Goal: Task Accomplishment & Management: Manage account settings

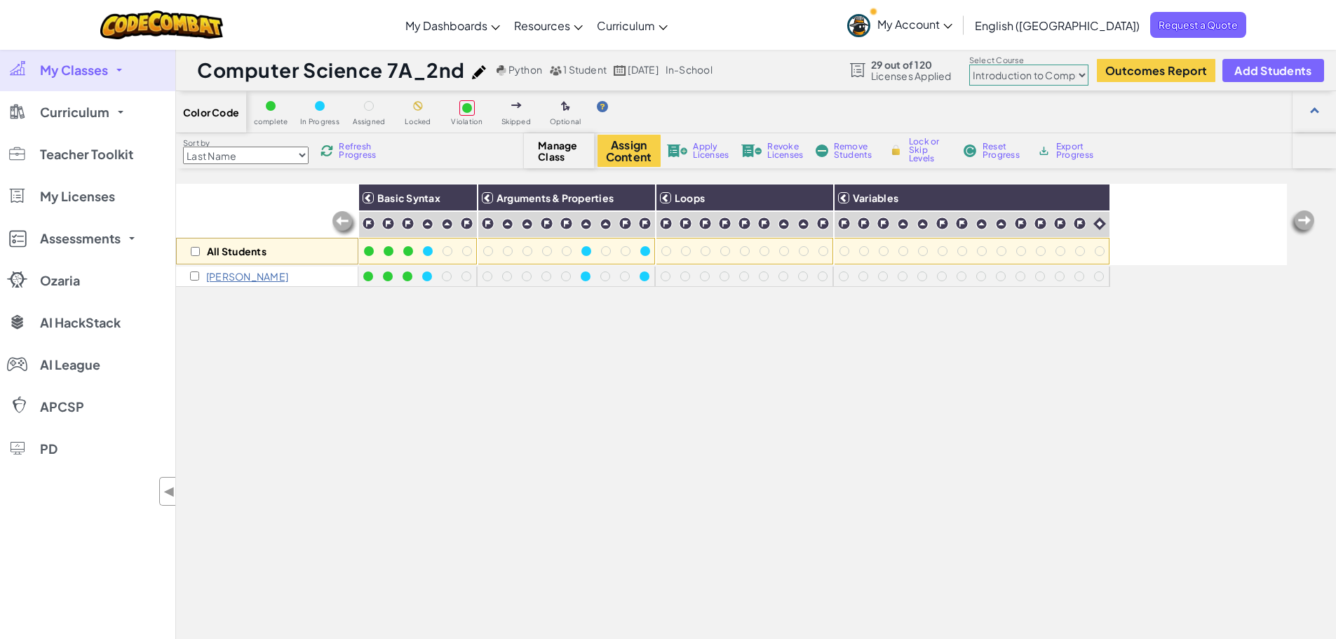
select select "560f1a9f22961295f9427742"
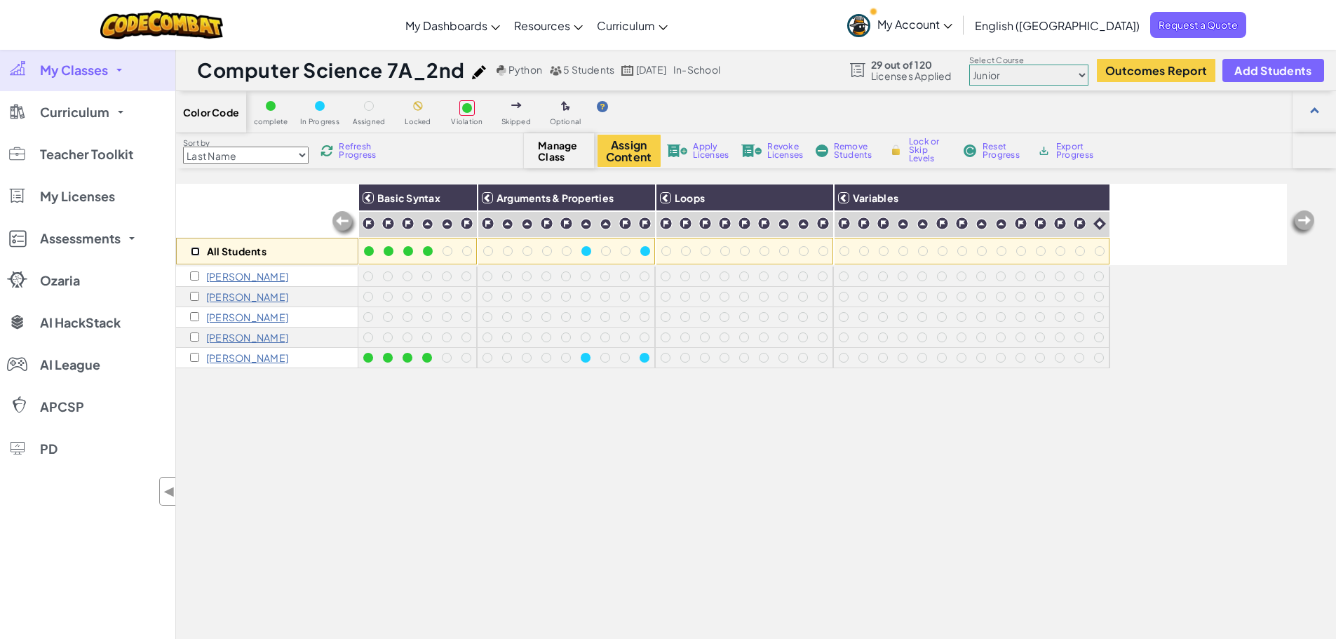
click at [194, 250] on input "checkbox" at bounding box center [195, 251] width 9 height 9
checkbox input "true"
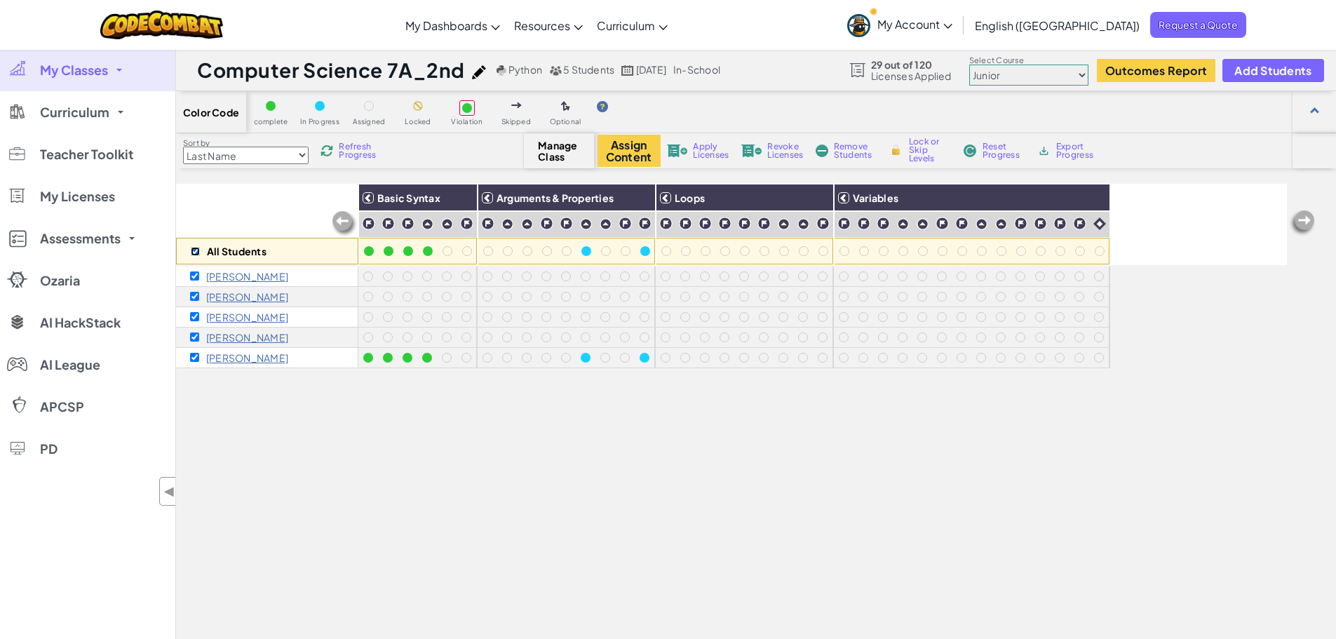
checkbox input "true"
click at [706, 145] on span "Apply Licenses" at bounding box center [711, 150] width 36 height 17
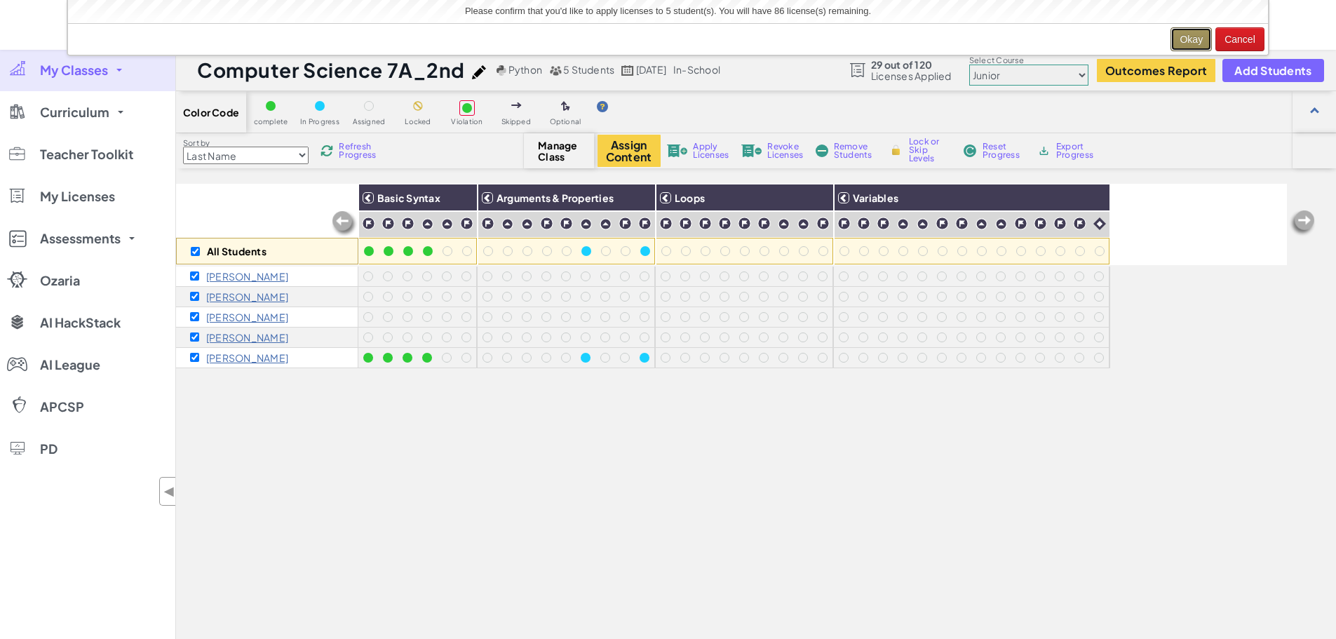
click at [1183, 41] on button "Okay" at bounding box center [1191, 39] width 41 height 24
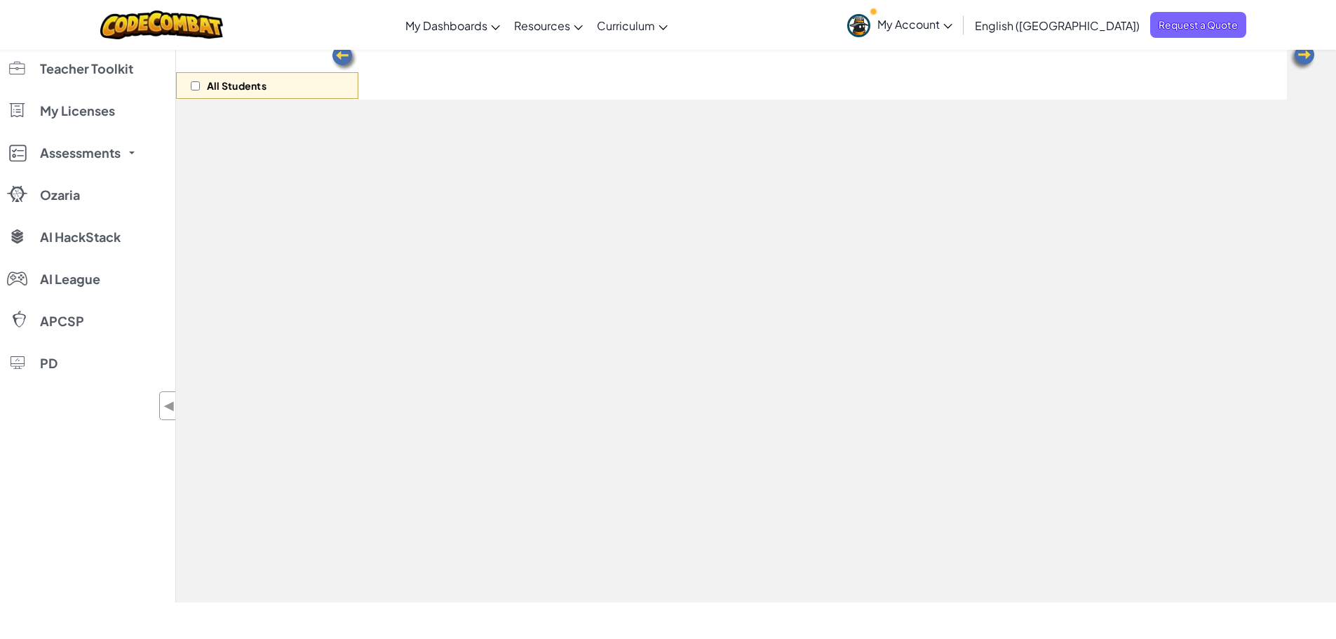
scroll to position [115, 0]
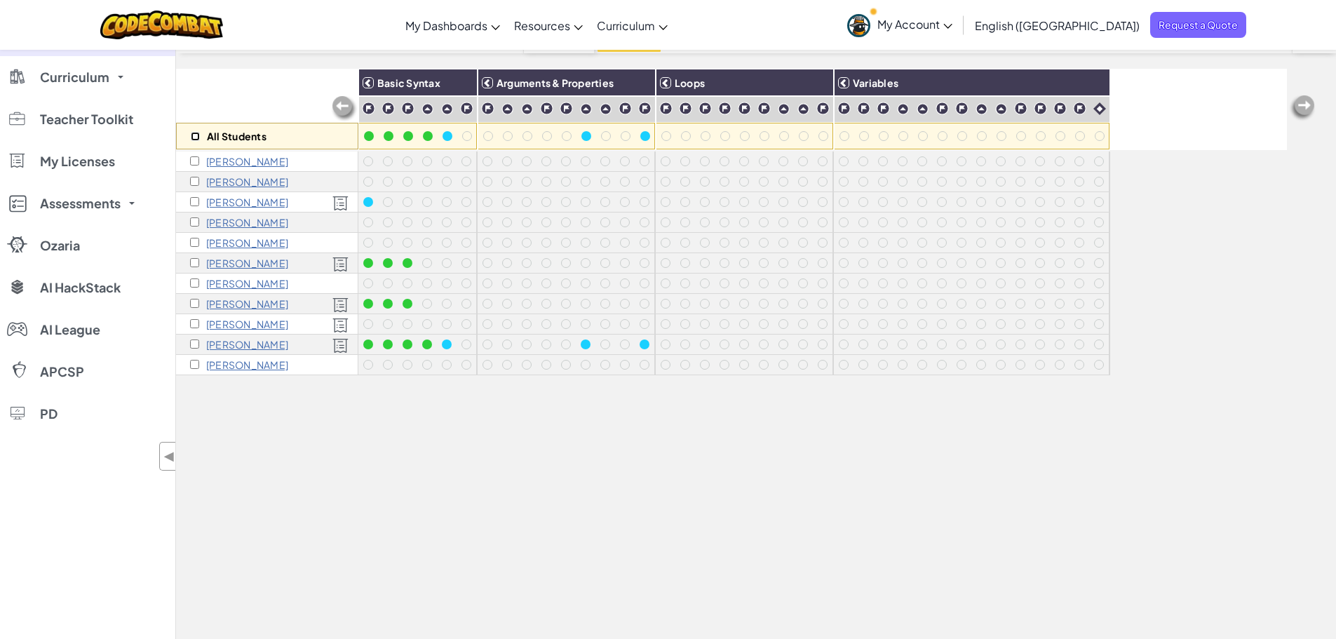
click at [194, 136] on input "checkbox" at bounding box center [195, 136] width 9 height 9
checkbox input "true"
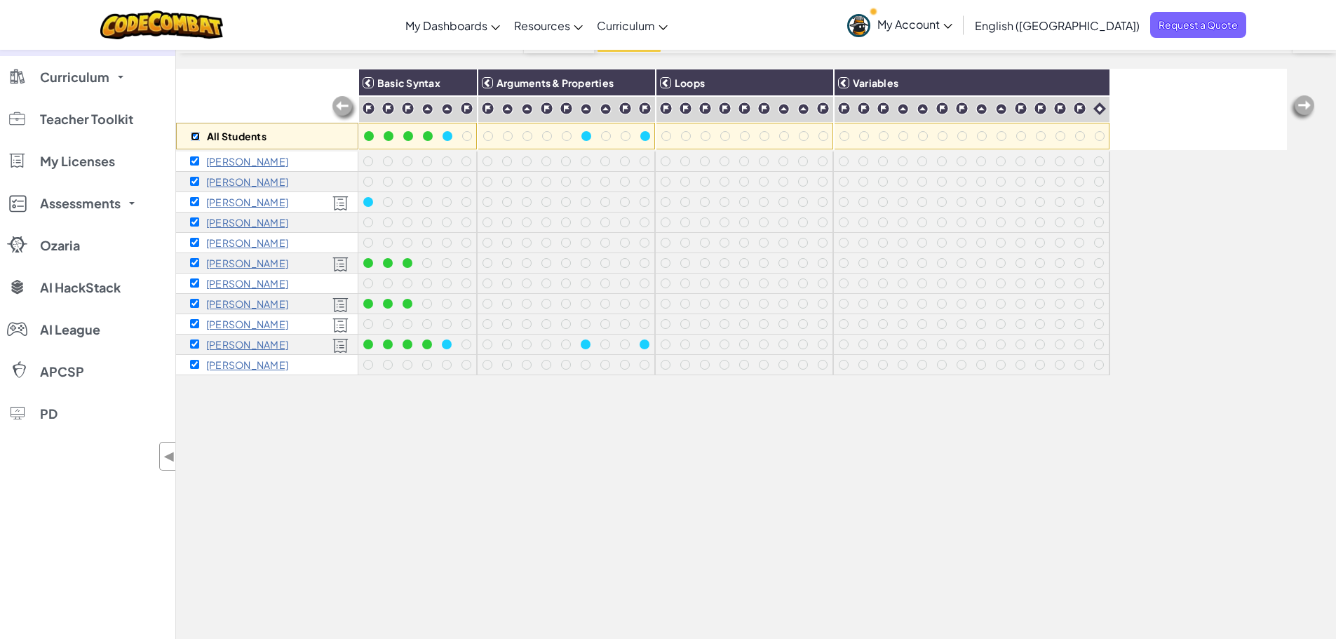
checkbox input "true"
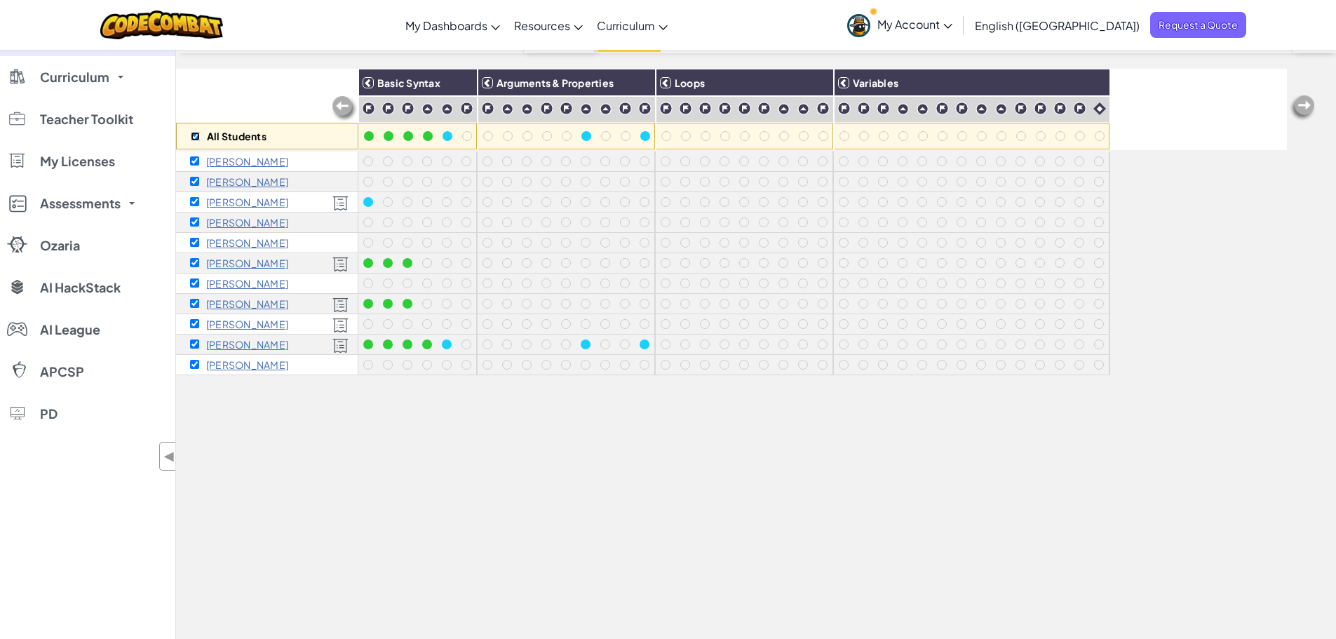
checkbox input "true"
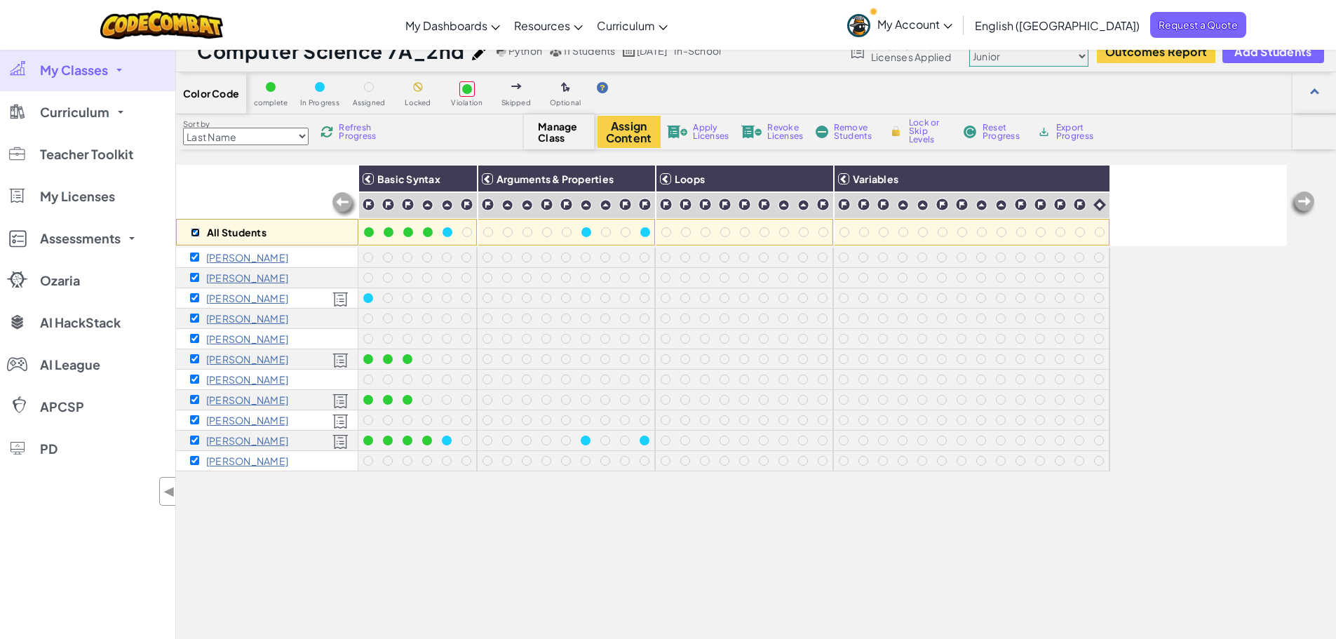
scroll to position [0, 0]
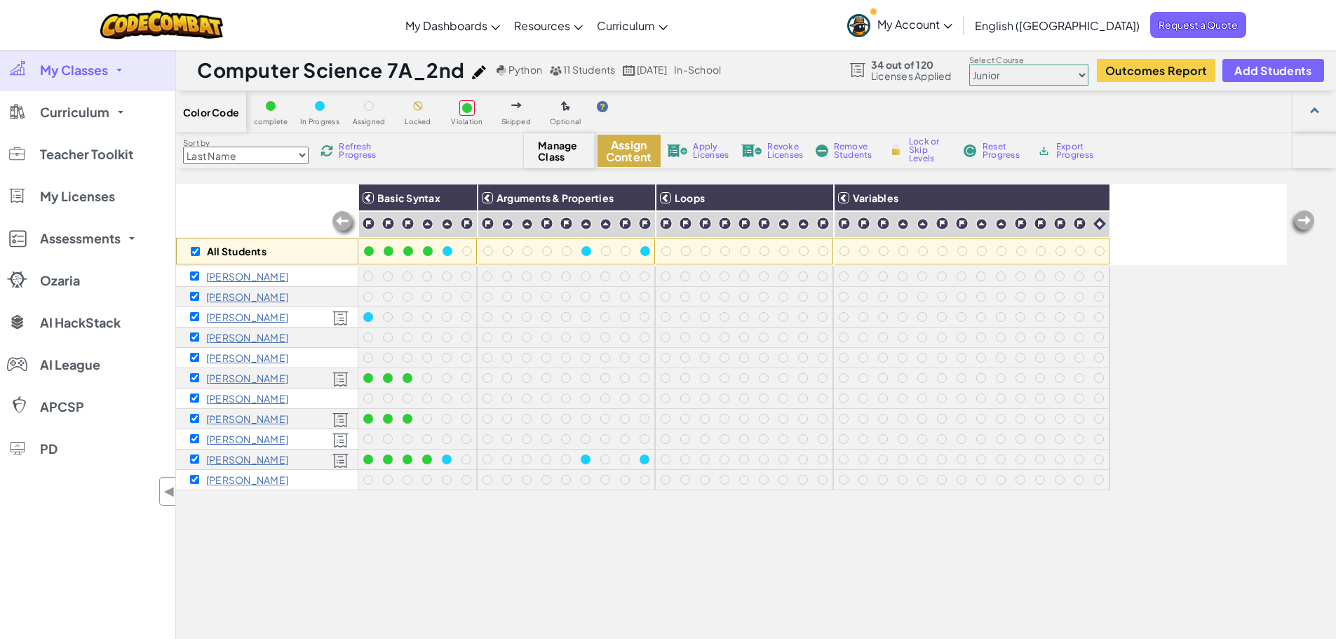
click at [628, 150] on button "Assign Content" at bounding box center [629, 151] width 63 height 32
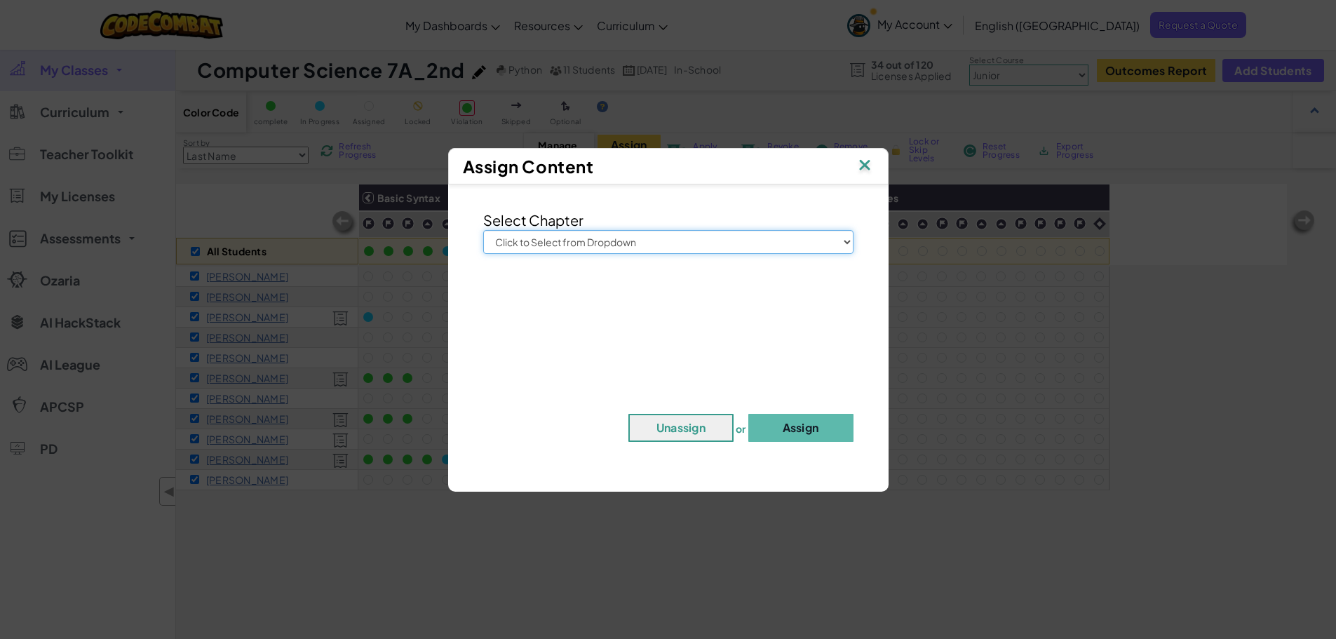
click at [659, 249] on select "Click to Select from Dropdown Junior Introduction to Computer Science Game Deve…" at bounding box center [668, 242] width 370 height 24
select select "Introduction to Computer Science"
click at [483, 230] on select "Click to Select from Dropdown Junior Introduction to Computer Science Game Deve…" at bounding box center [668, 242] width 370 height 24
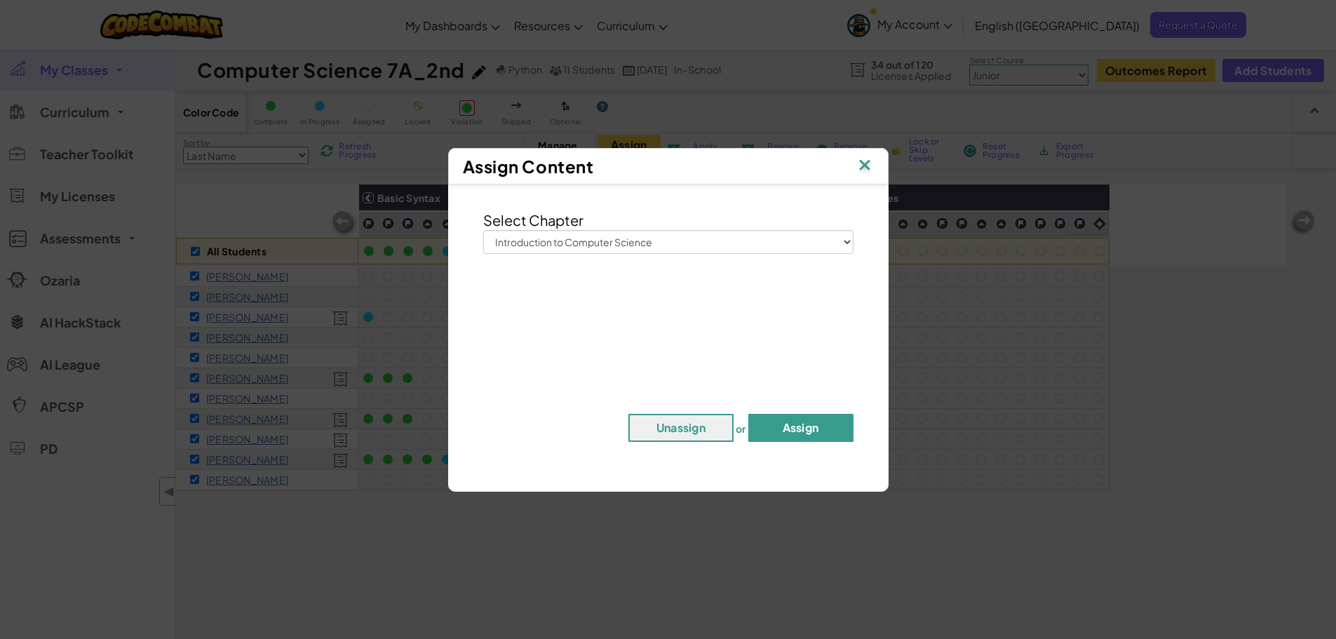
click at [790, 431] on button "Assign" at bounding box center [800, 428] width 105 height 28
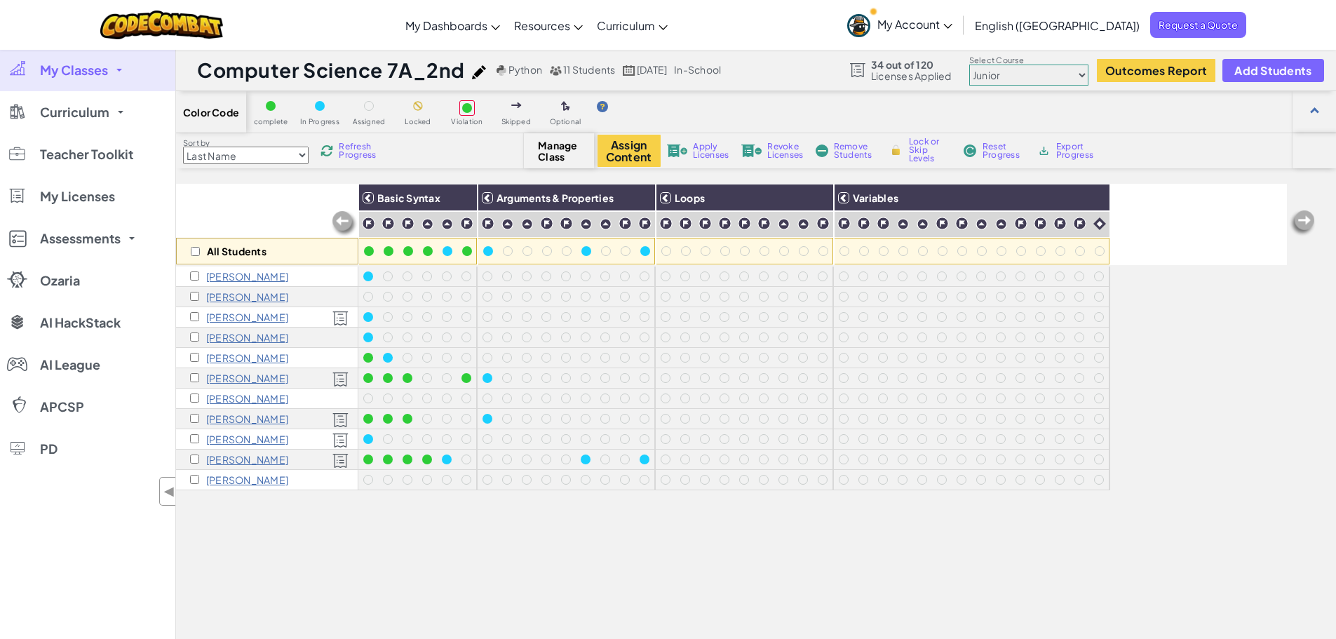
click at [189, 275] on div "[PERSON_NAME]" at bounding box center [267, 277] width 182 height 20
drag, startPoint x: 196, startPoint y: 274, endPoint x: 194, endPoint y: 294, distance: 20.5
click at [196, 278] on input "checkbox" at bounding box center [194, 275] width 9 height 9
checkbox input "true"
click at [194, 294] on input "checkbox" at bounding box center [194, 296] width 9 height 9
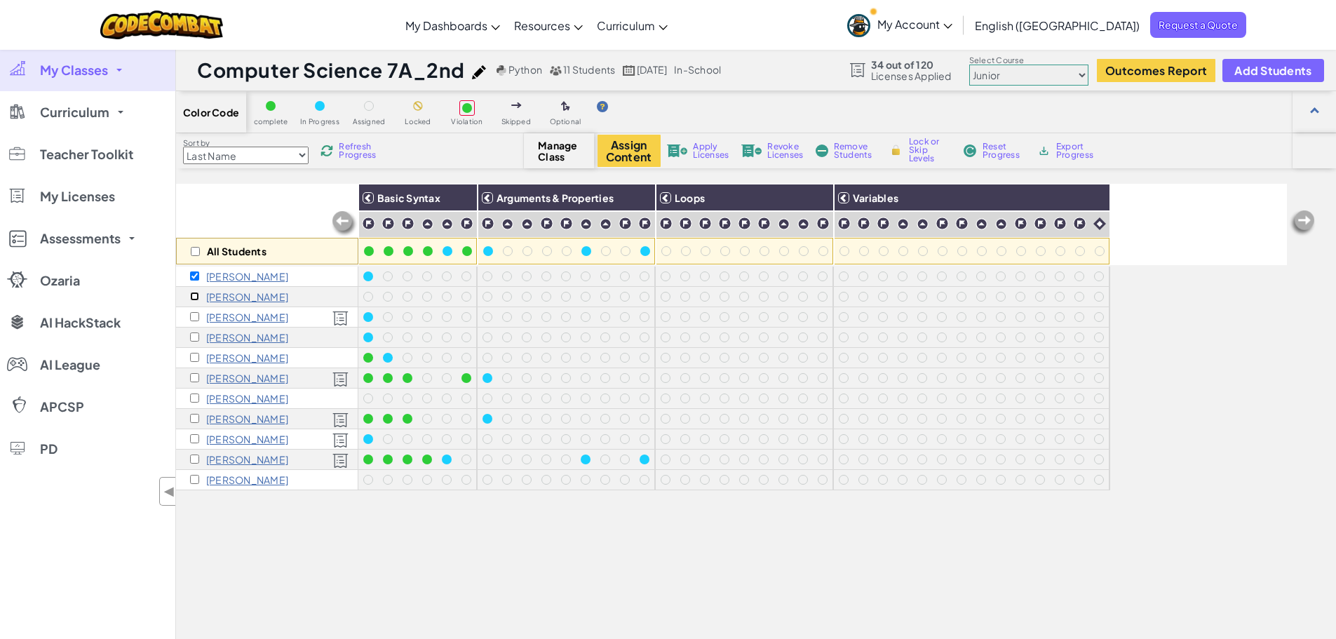
checkbox input "true"
click at [195, 335] on input "checkbox" at bounding box center [194, 336] width 9 height 9
checkbox input "true"
click at [196, 355] on input "checkbox" at bounding box center [194, 357] width 9 height 9
checkbox input "true"
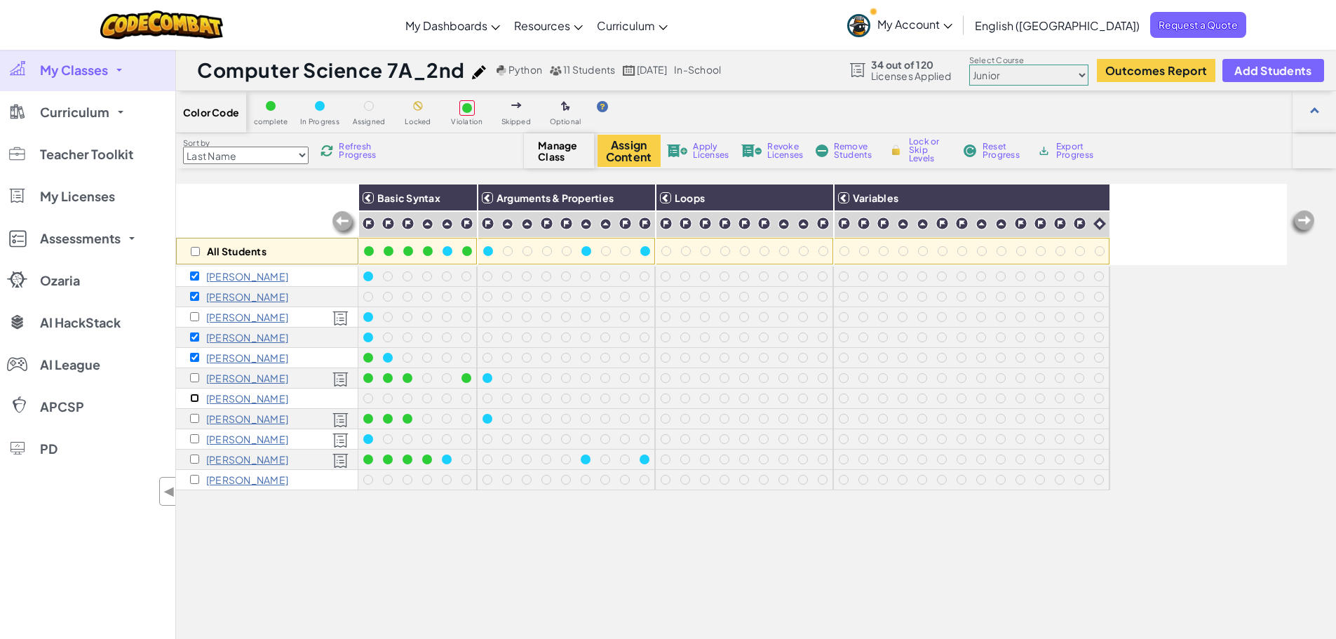
click at [191, 398] on input "checkbox" at bounding box center [194, 397] width 9 height 9
checkbox input "true"
click at [194, 480] on input "checkbox" at bounding box center [194, 479] width 9 height 9
checkbox input "true"
click at [634, 148] on button "Assign Content" at bounding box center [629, 151] width 63 height 32
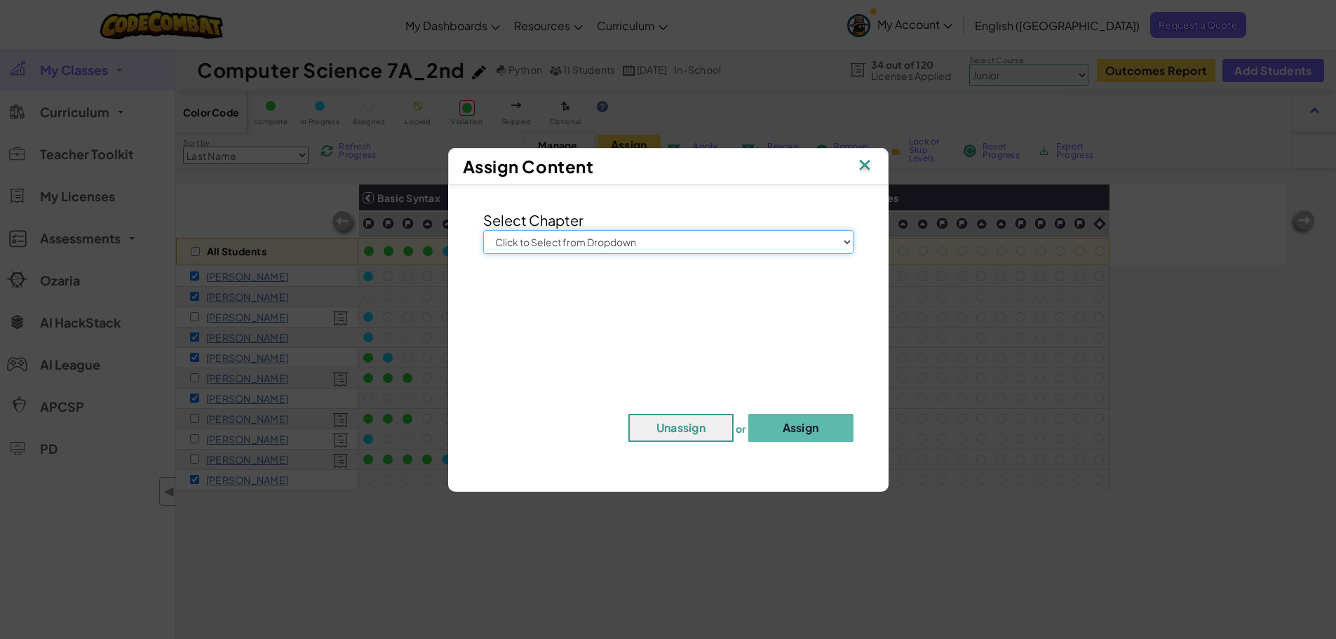
drag, startPoint x: 703, startPoint y: 243, endPoint x: 709, endPoint y: 252, distance: 11.1
click at [703, 243] on select "Click to Select from Dropdown Junior Introduction to Computer Science Game Deve…" at bounding box center [668, 242] width 370 height 24
select select "Introduction to Computer Science"
click at [483, 230] on select "Click to Select from Dropdown Junior Introduction to Computer Science Game Deve…" at bounding box center [668, 242] width 370 height 24
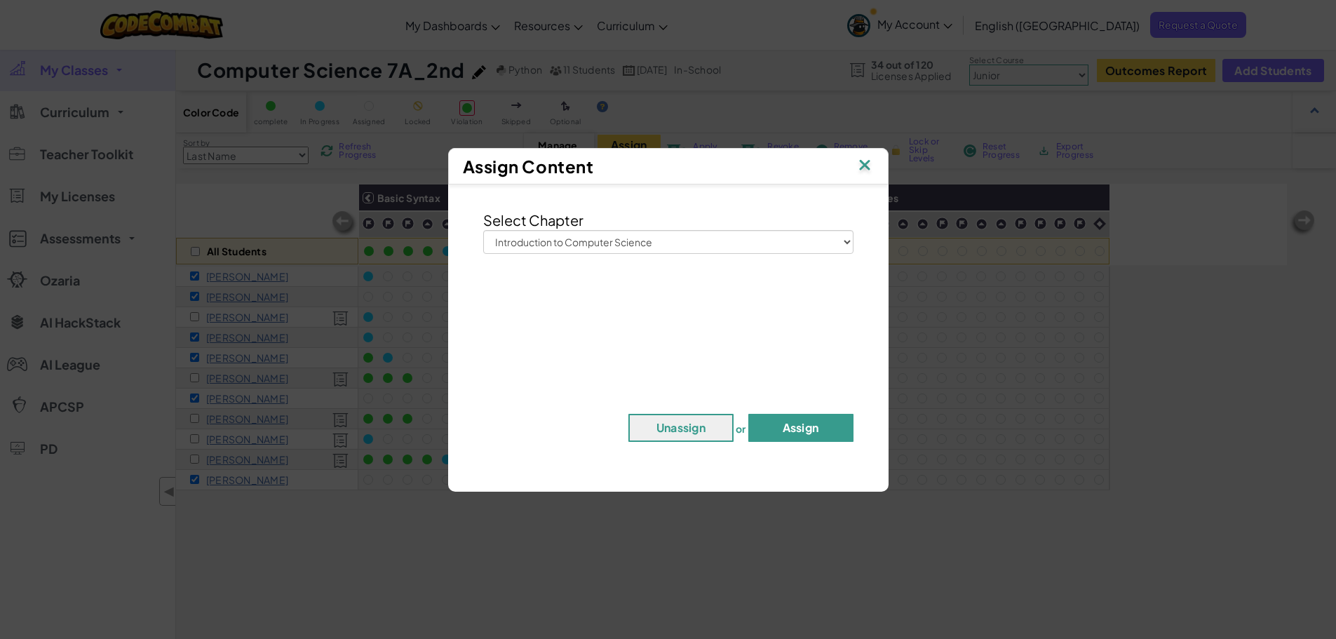
click at [781, 424] on button "Assign" at bounding box center [800, 428] width 105 height 28
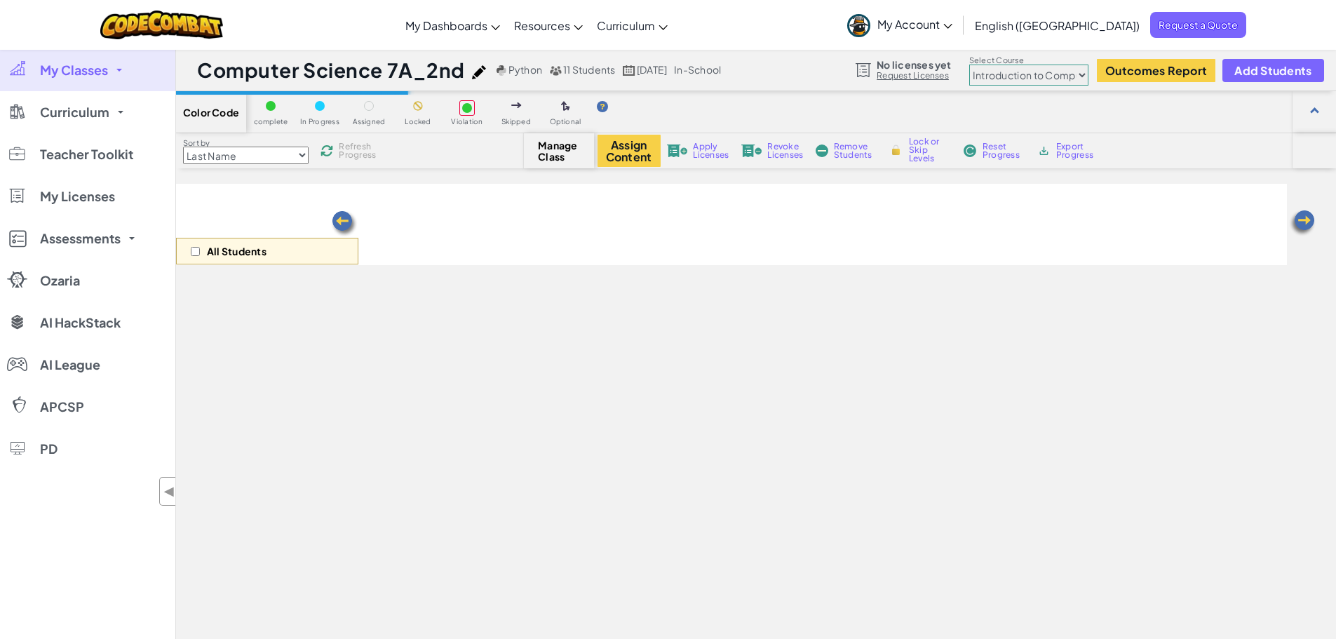
select select "560f1a9f22961295f9427742"
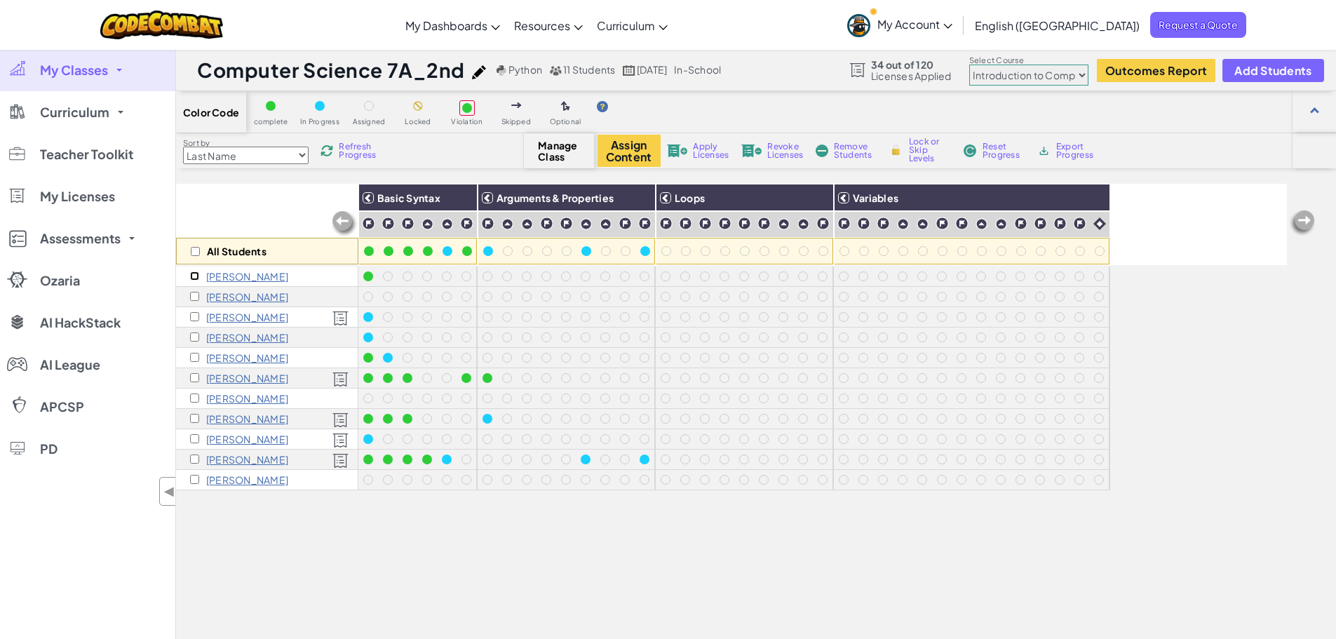
click at [194, 274] on input "checkbox" at bounding box center [194, 275] width 9 height 9
checkbox input "true"
click at [196, 295] on input "checkbox" at bounding box center [194, 296] width 9 height 9
checkbox input "true"
click at [194, 335] on input "checkbox" at bounding box center [194, 336] width 9 height 9
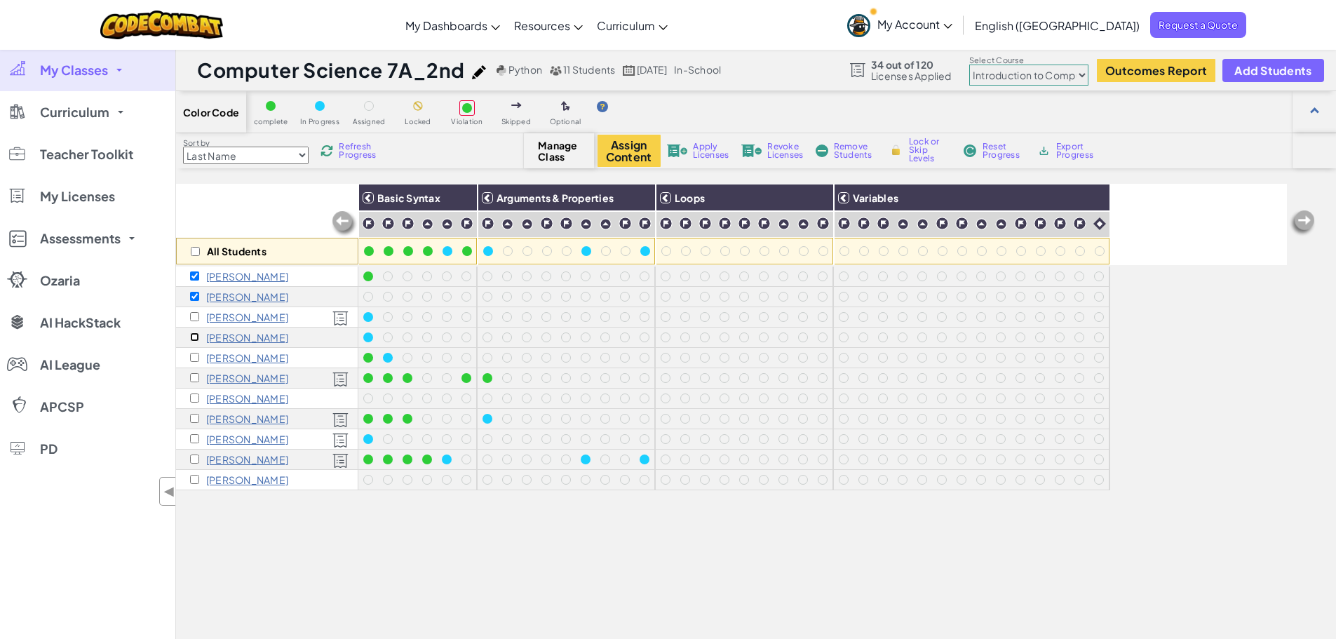
checkbox input "true"
click at [194, 353] on input "checkbox" at bounding box center [194, 357] width 9 height 9
checkbox input "true"
click at [195, 396] on input "checkbox" at bounding box center [194, 397] width 9 height 9
checkbox input "true"
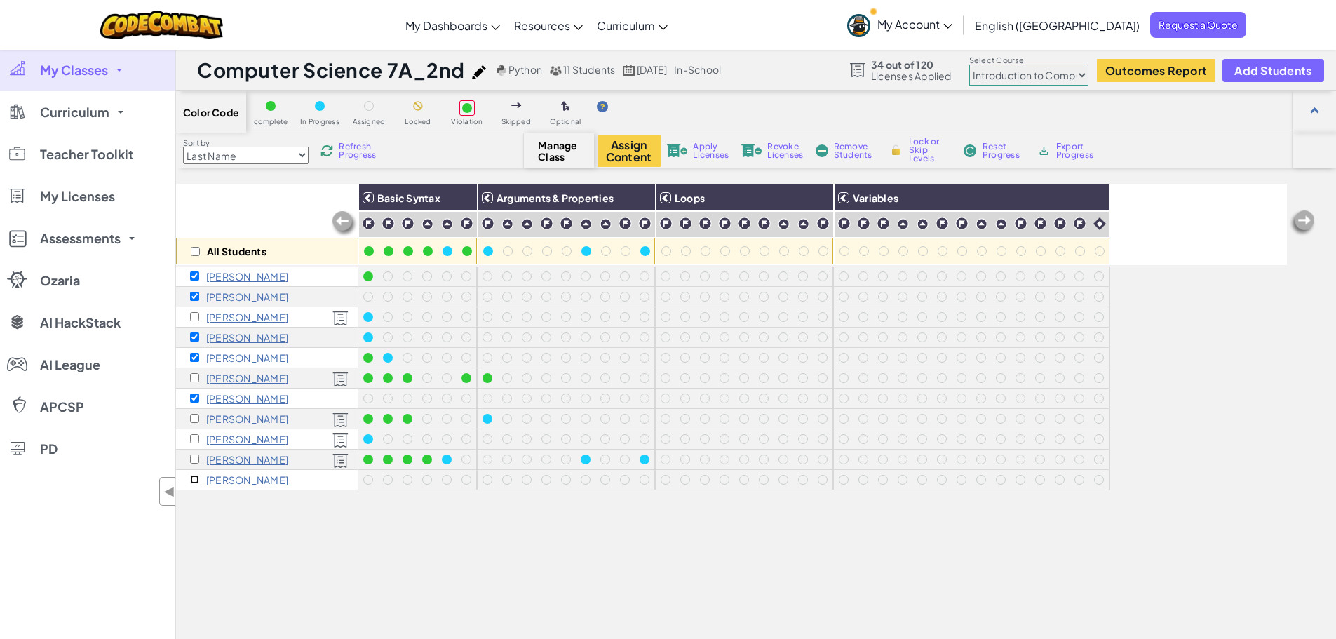
click at [194, 477] on input "checkbox" at bounding box center [194, 479] width 9 height 9
checkbox input "true"
click at [704, 149] on span "Apply Licenses" at bounding box center [711, 150] width 36 height 17
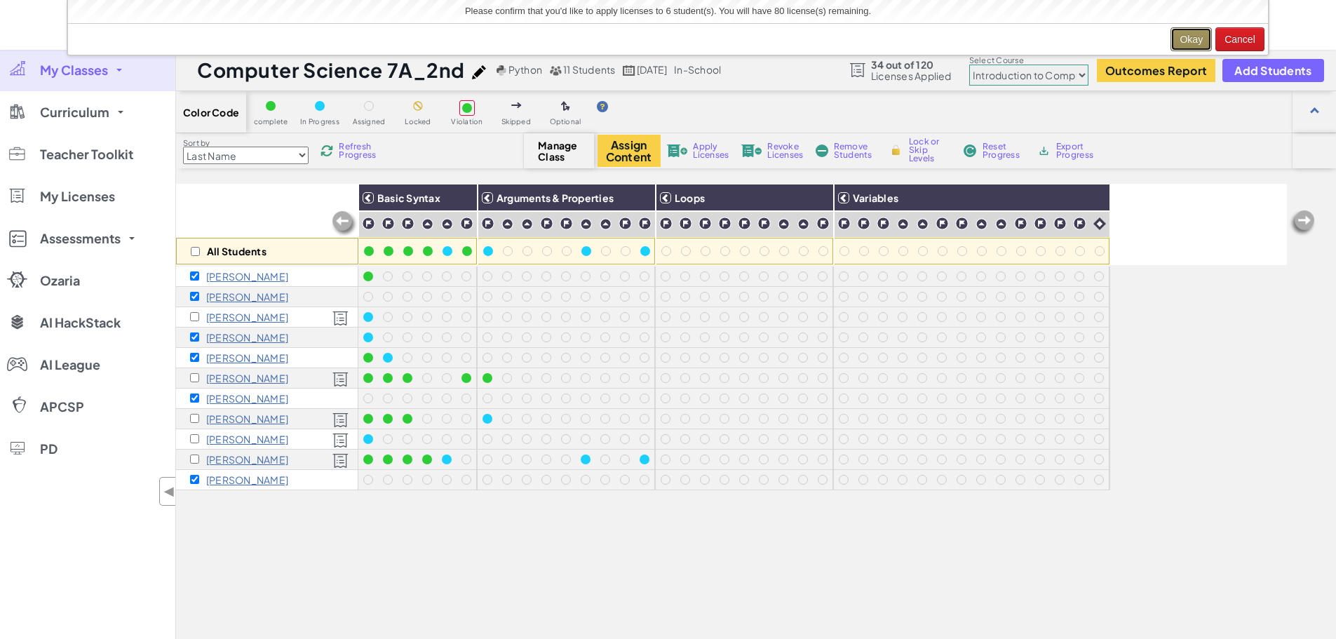
click at [1195, 28] on button "Okay" at bounding box center [1191, 39] width 41 height 24
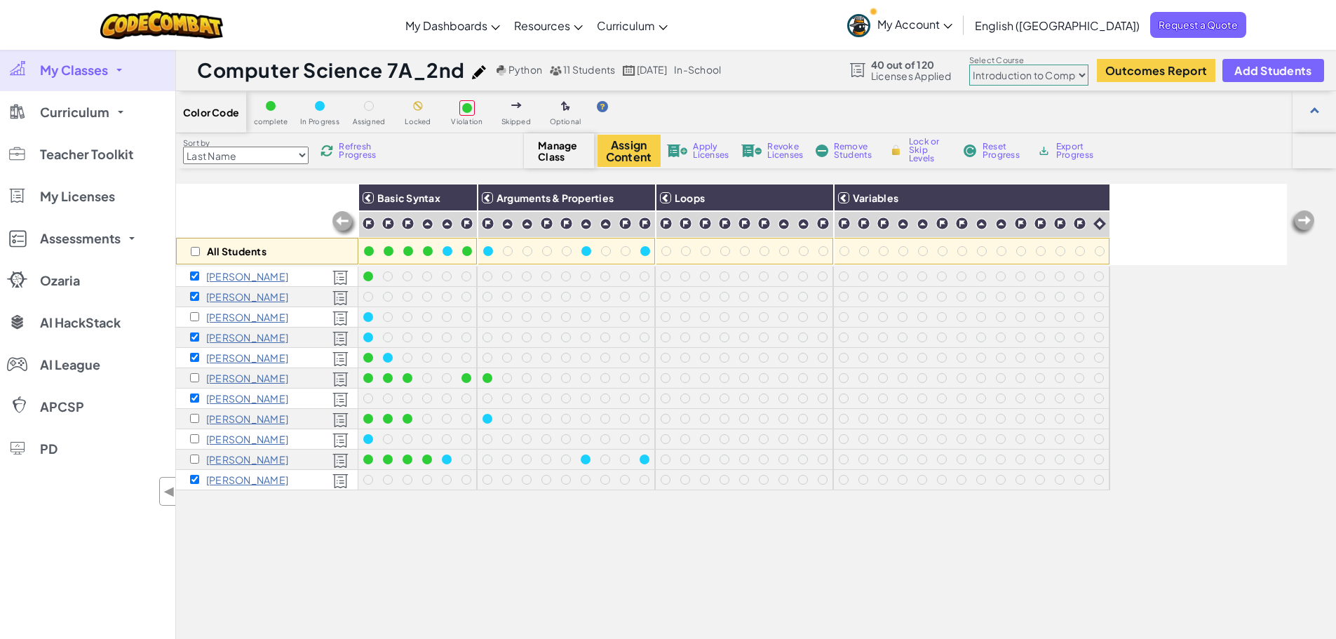
click at [345, 544] on div "All Students Basic Syntax Arguments & Properties Loops Variables Noah Araujo Ma…" at bounding box center [731, 468] width 1111 height 569
click at [267, 204] on div "All Students" at bounding box center [267, 224] width 182 height 81
click at [624, 148] on button "Assign Content" at bounding box center [629, 151] width 63 height 32
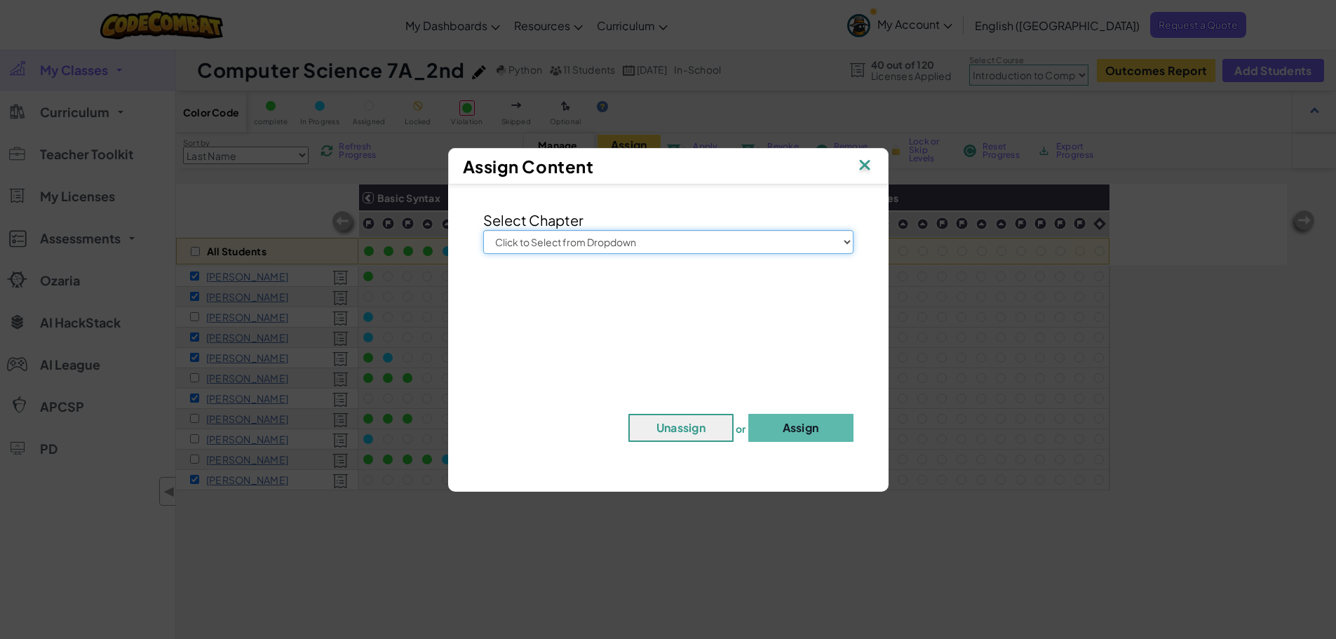
click at [705, 236] on select "Click to Select from Dropdown Junior Introduction to Computer Science Game Deve…" at bounding box center [668, 242] width 370 height 24
click at [868, 170] on img at bounding box center [865, 166] width 18 height 21
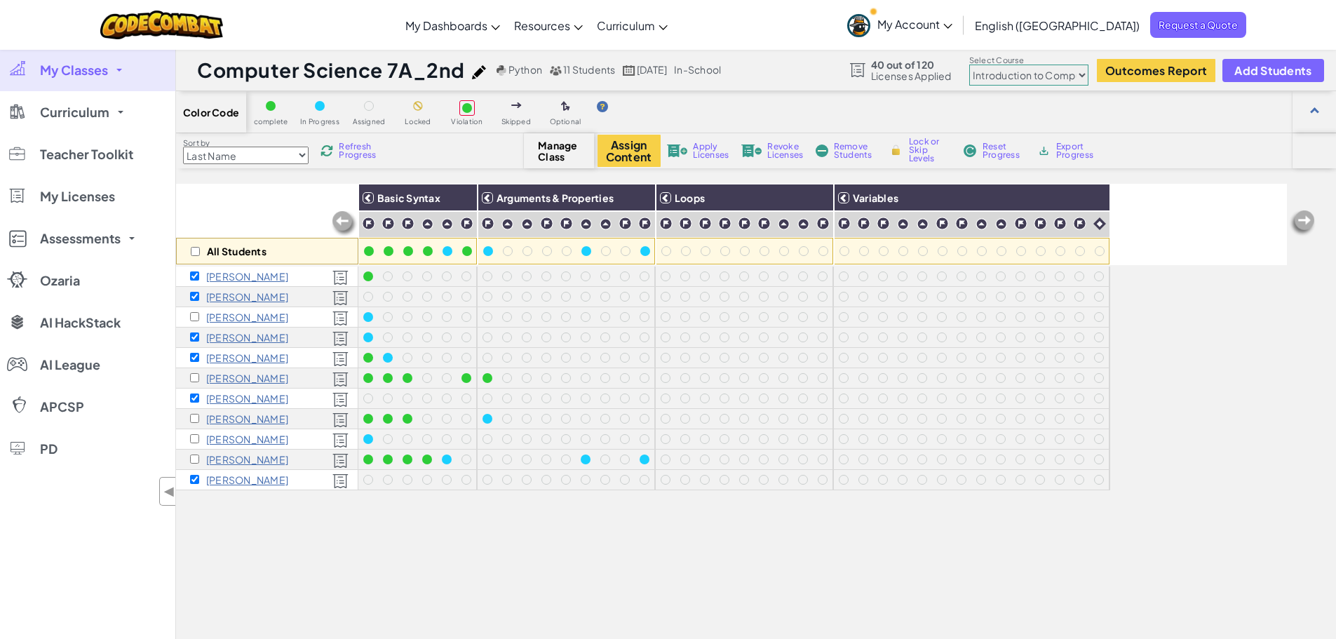
click at [1201, 253] on div "All Students Basic Syntax Arguments & Properties Loops Variables" at bounding box center [731, 224] width 1111 height 81
click at [1183, 149] on div "Assign Content Apply Licenses Revoke Licenses Remove Students Lock or Skip Leve…" at bounding box center [945, 151] width 695 height 32
click at [538, 567] on div "All Students Basic Syntax Arguments & Properties Loops Variables Noah Araujo Ma…" at bounding box center [731, 468] width 1111 height 569
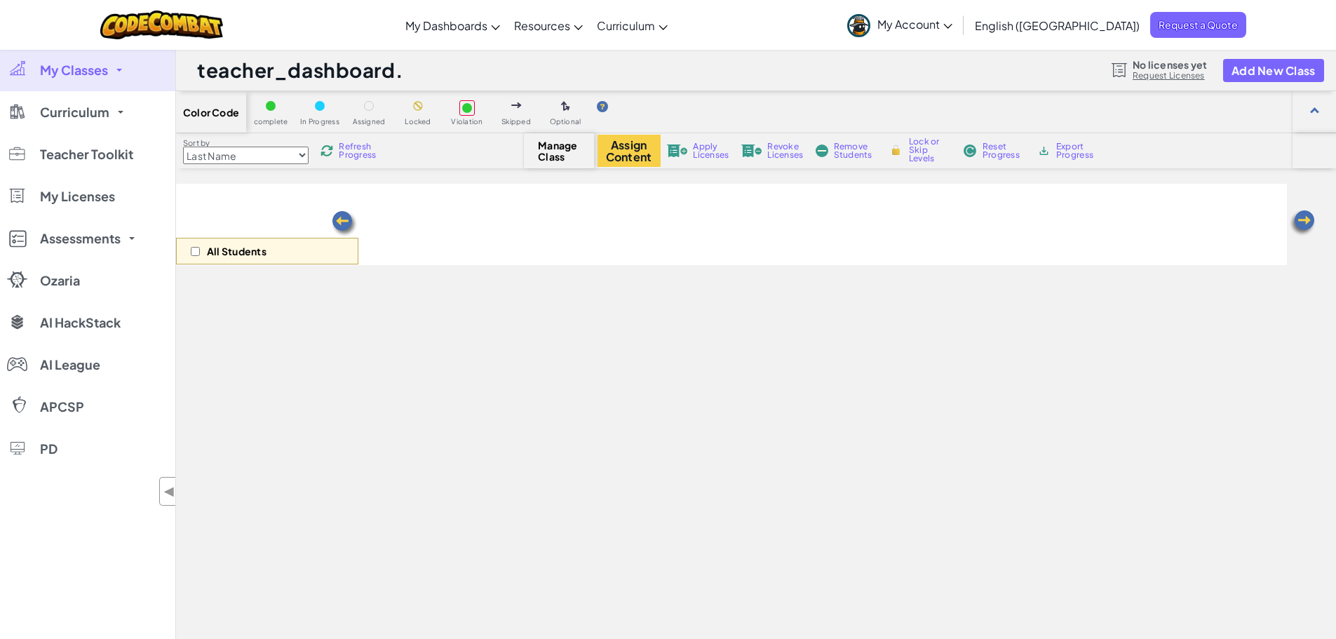
select select "560f1a9f22961295f9427742"
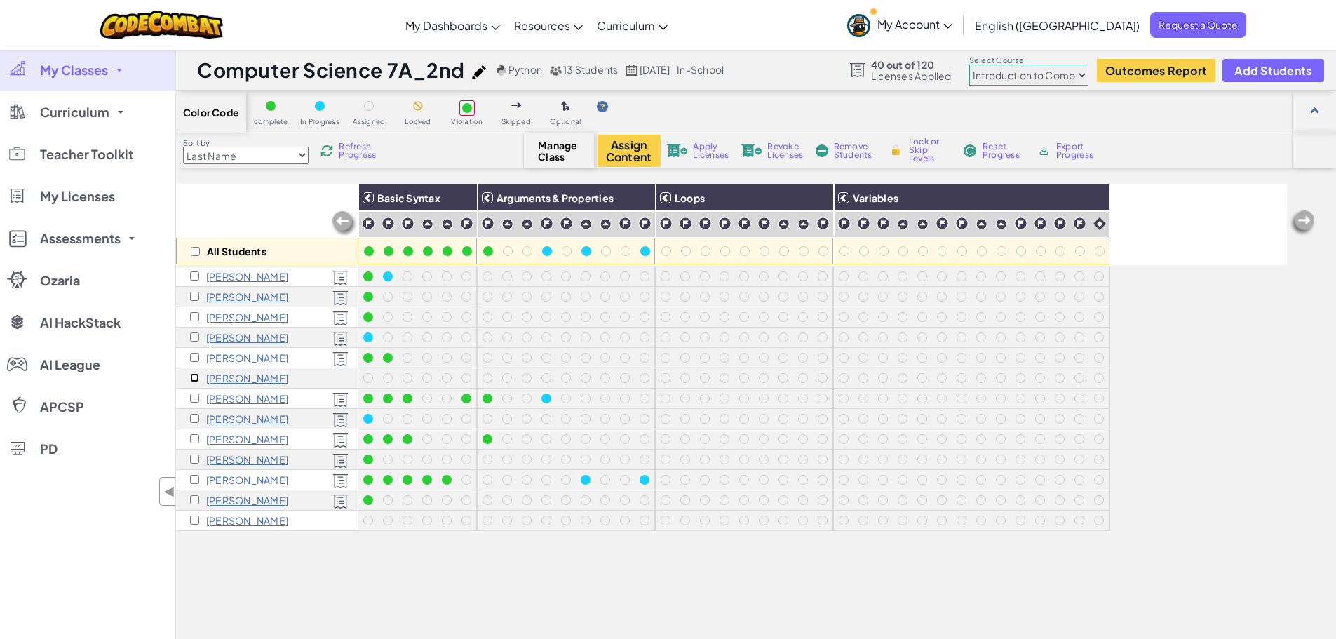
click at [199, 377] on div "[PERSON_NAME]" at bounding box center [239, 377] width 98 height 11
click at [197, 516] on input "checkbox" at bounding box center [194, 520] width 9 height 9
checkbox input "true"
click at [200, 375] on div "[PERSON_NAME]" at bounding box center [239, 377] width 98 height 11
click at [189, 377] on div "[PERSON_NAME]" at bounding box center [267, 378] width 182 height 20
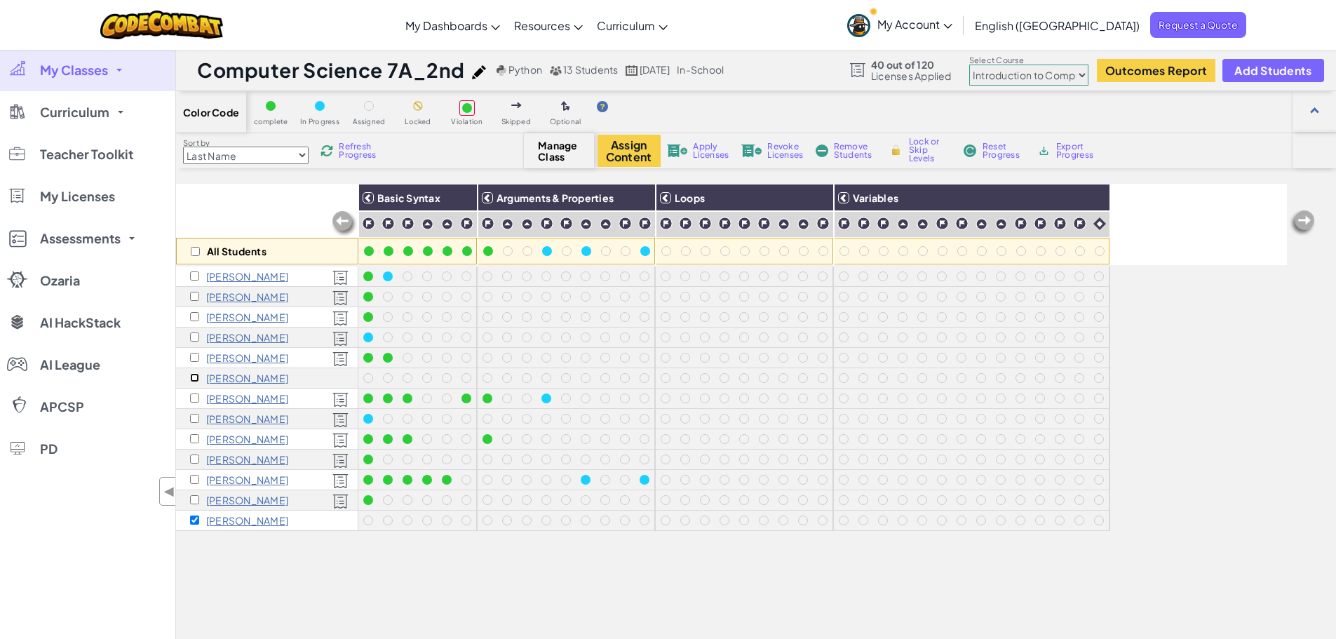
click at [193, 374] on input "checkbox" at bounding box center [194, 377] width 9 height 9
checkbox input "true"
click at [702, 135] on div "Assign Content Apply Licenses Revoke Licenses Remove Students Lock or Skip Leve…" at bounding box center [843, 151] width 491 height 32
click at [701, 149] on span "Apply Licenses" at bounding box center [711, 150] width 36 height 17
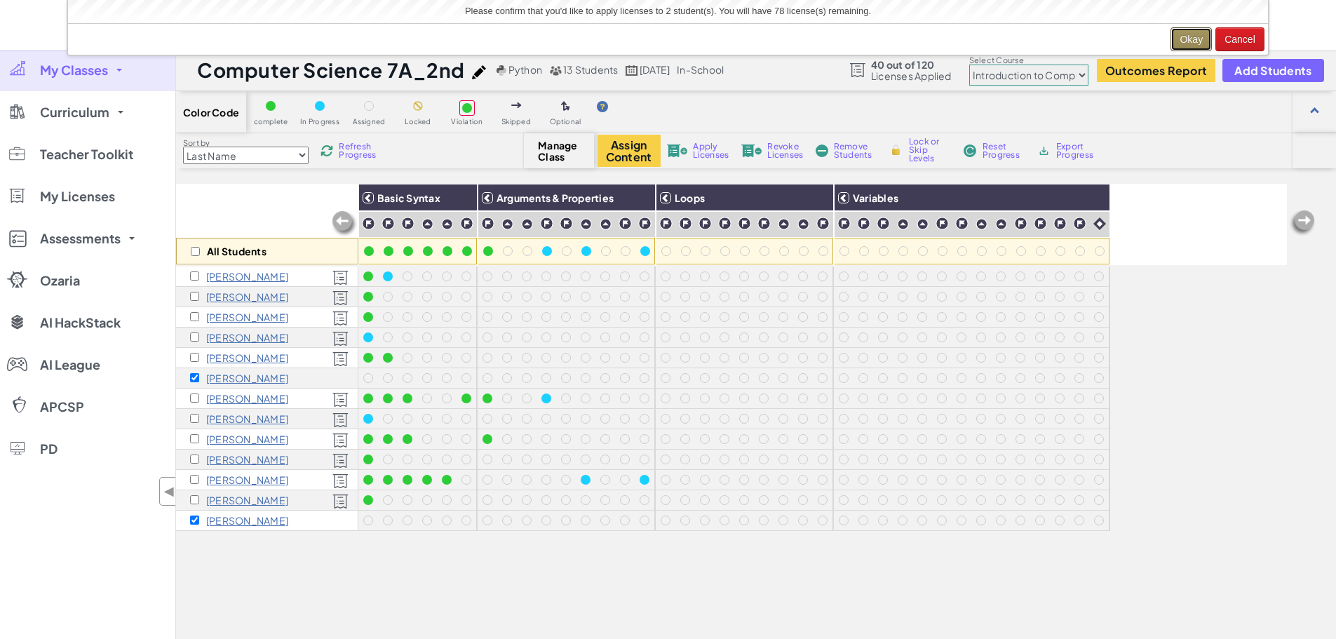
click at [1200, 42] on button "Okay" at bounding box center [1191, 39] width 41 height 24
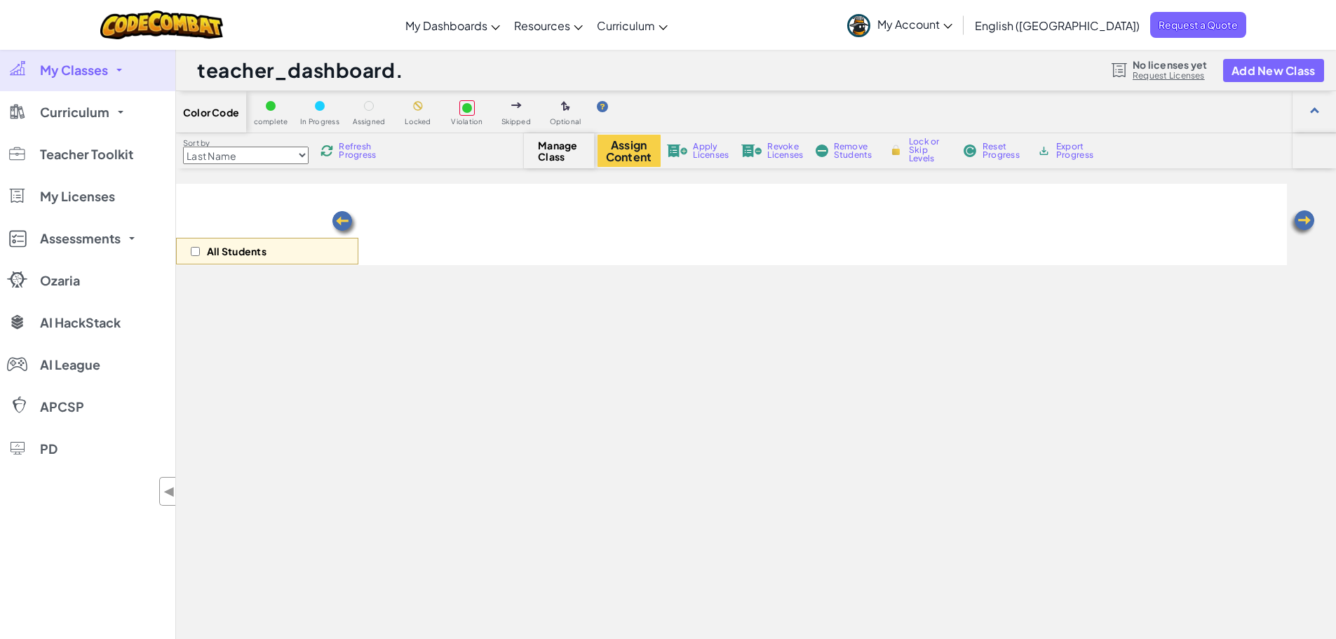
select select "560f1a9f22961295f9427742"
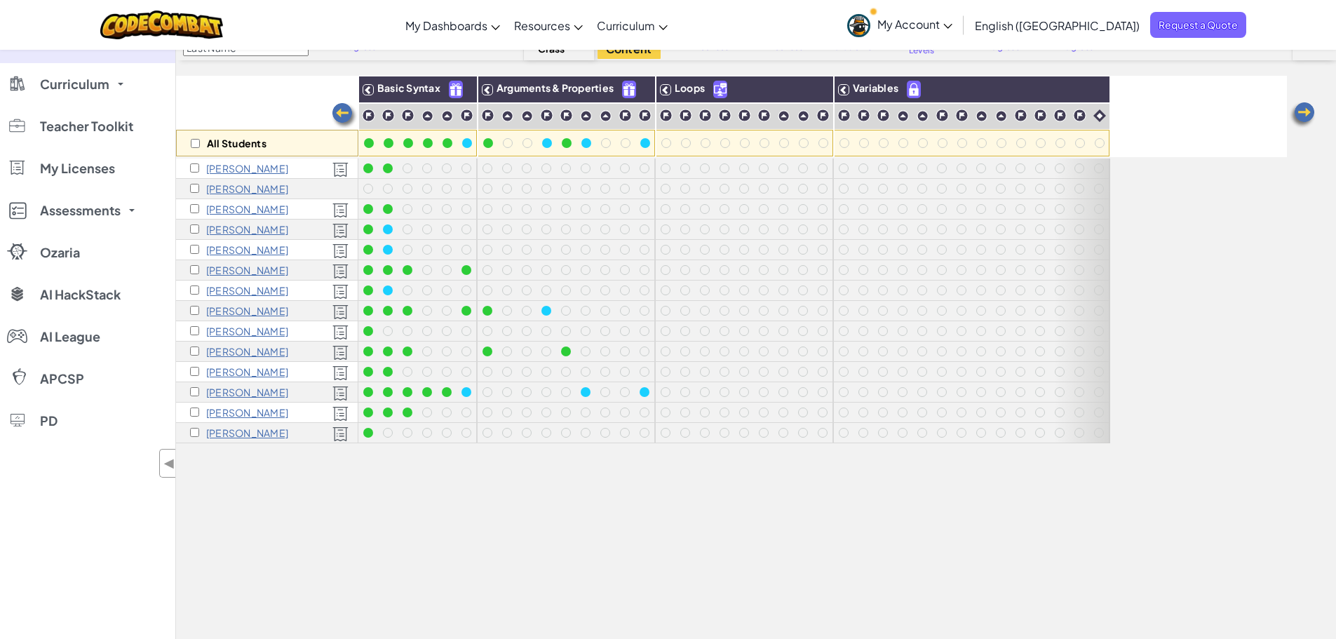
scroll to position [149, 0]
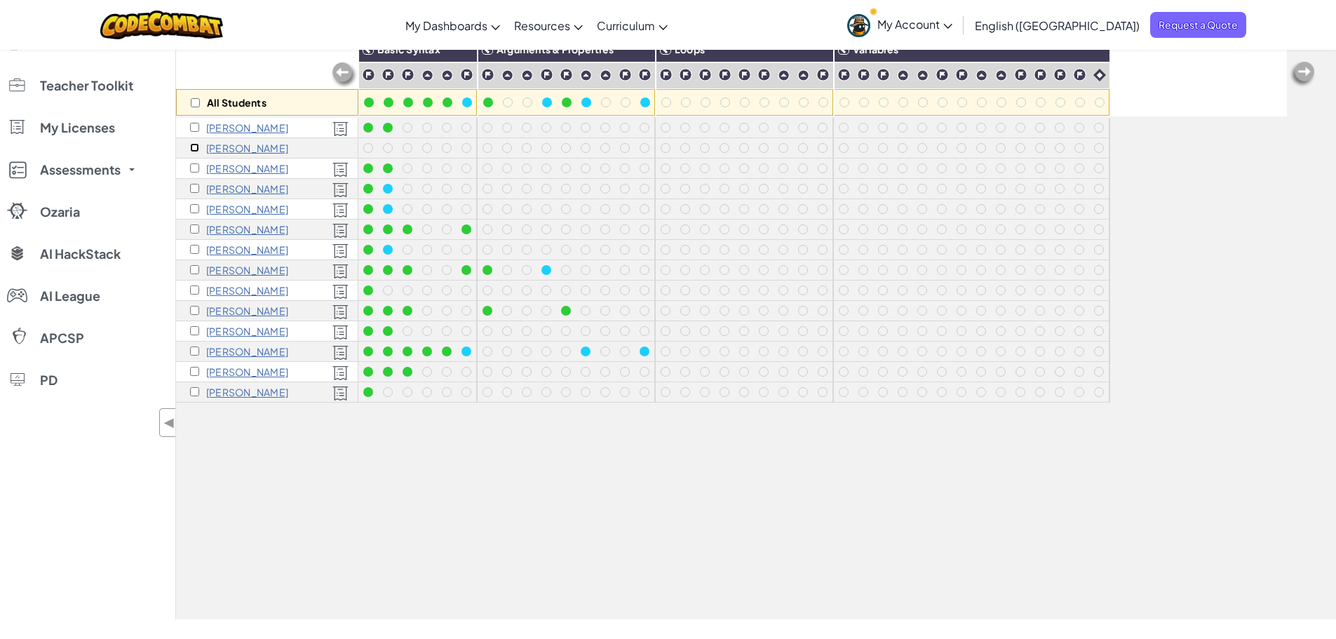
click at [190, 147] on input "checkbox" at bounding box center [194, 147] width 9 height 9
checkbox input "true"
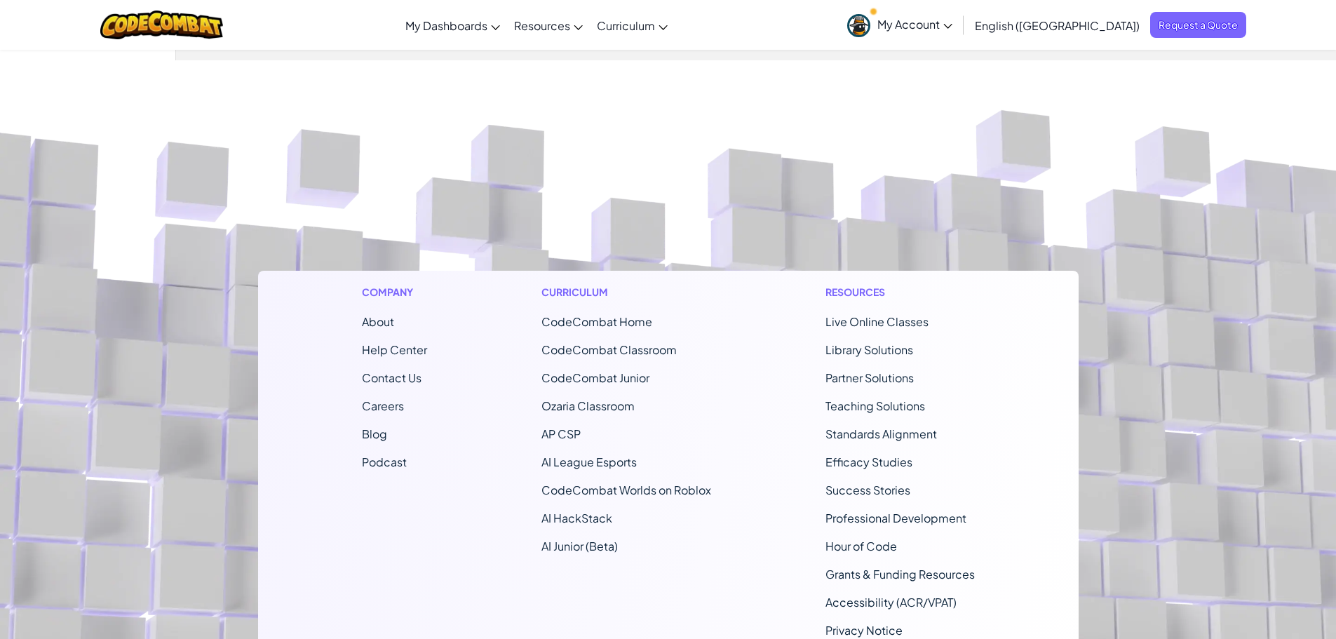
scroll to position [0, 0]
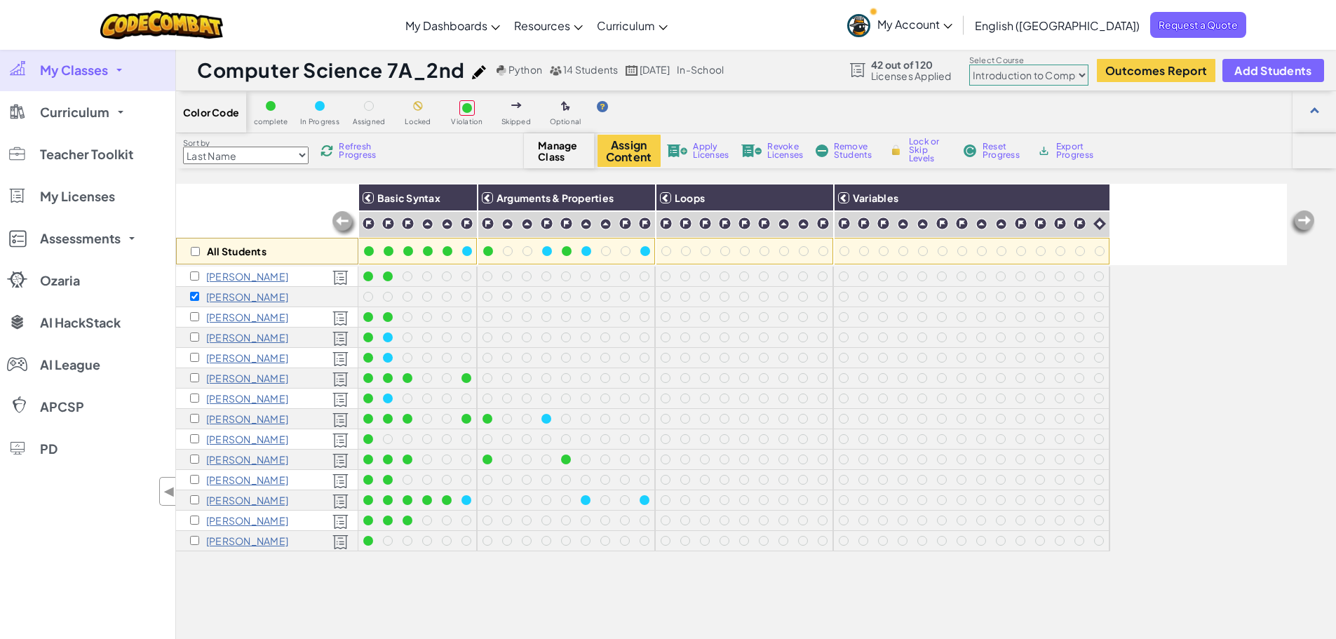
click at [716, 152] on span "Apply Licenses" at bounding box center [711, 150] width 36 height 17
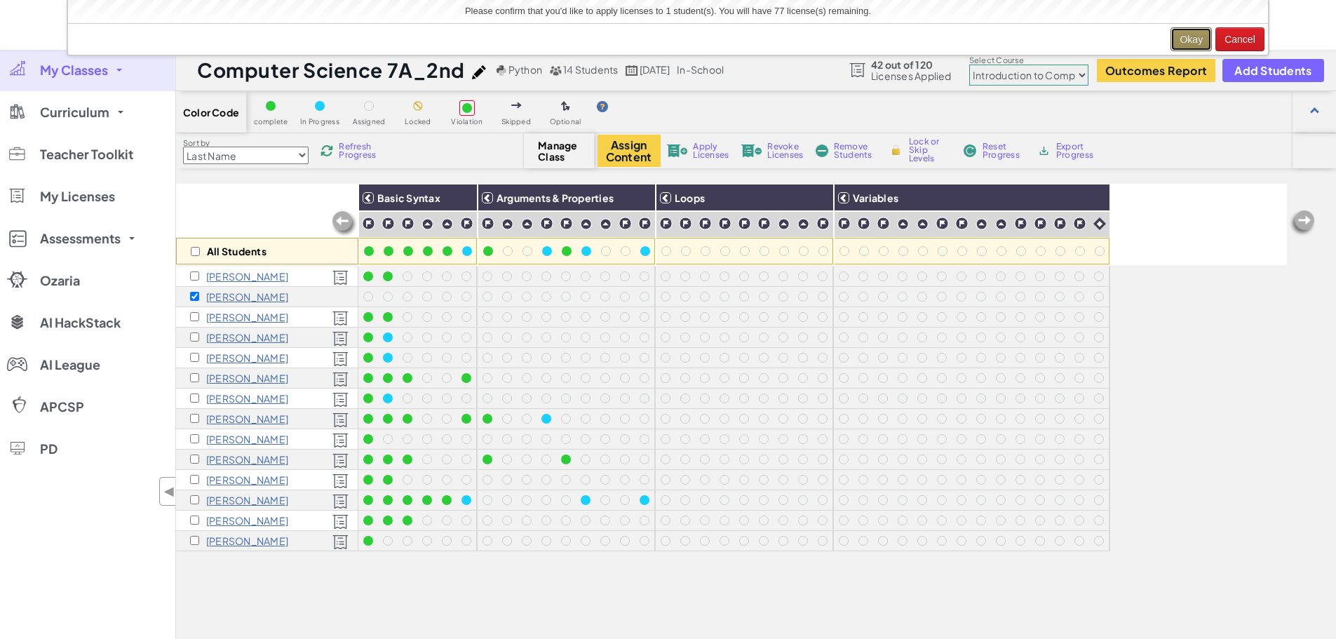
click at [1190, 34] on button "Okay" at bounding box center [1191, 39] width 41 height 24
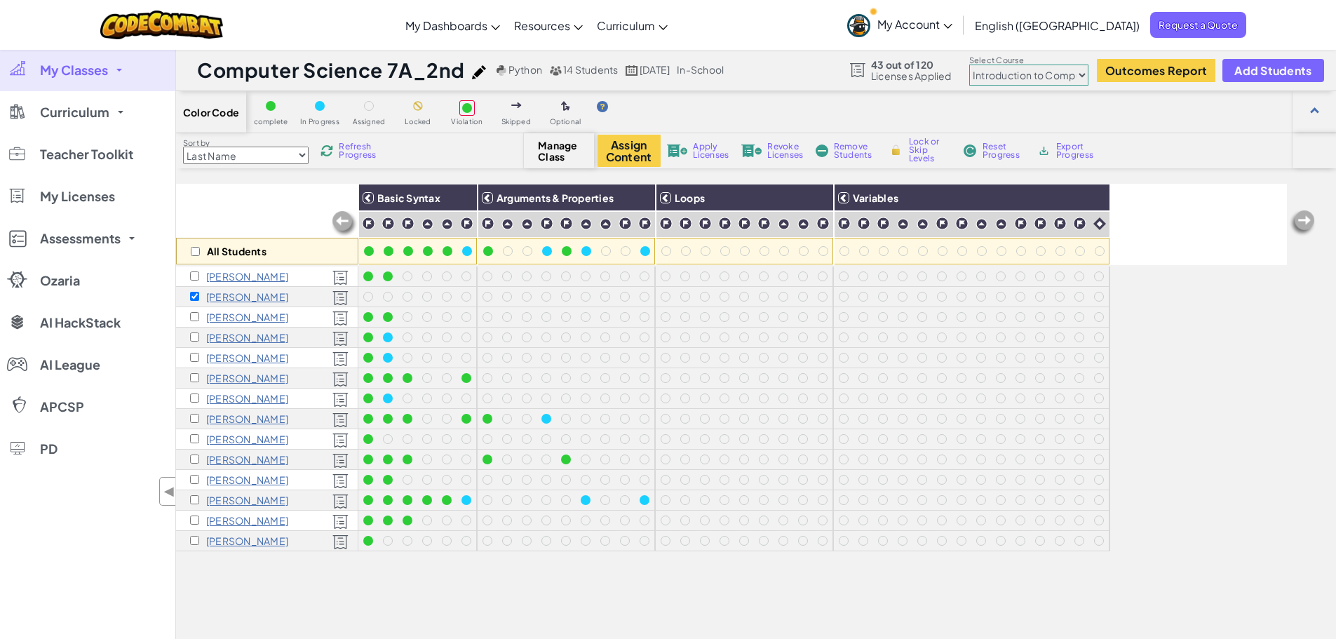
click at [109, 74] on link "My Classes" at bounding box center [87, 70] width 175 height 42
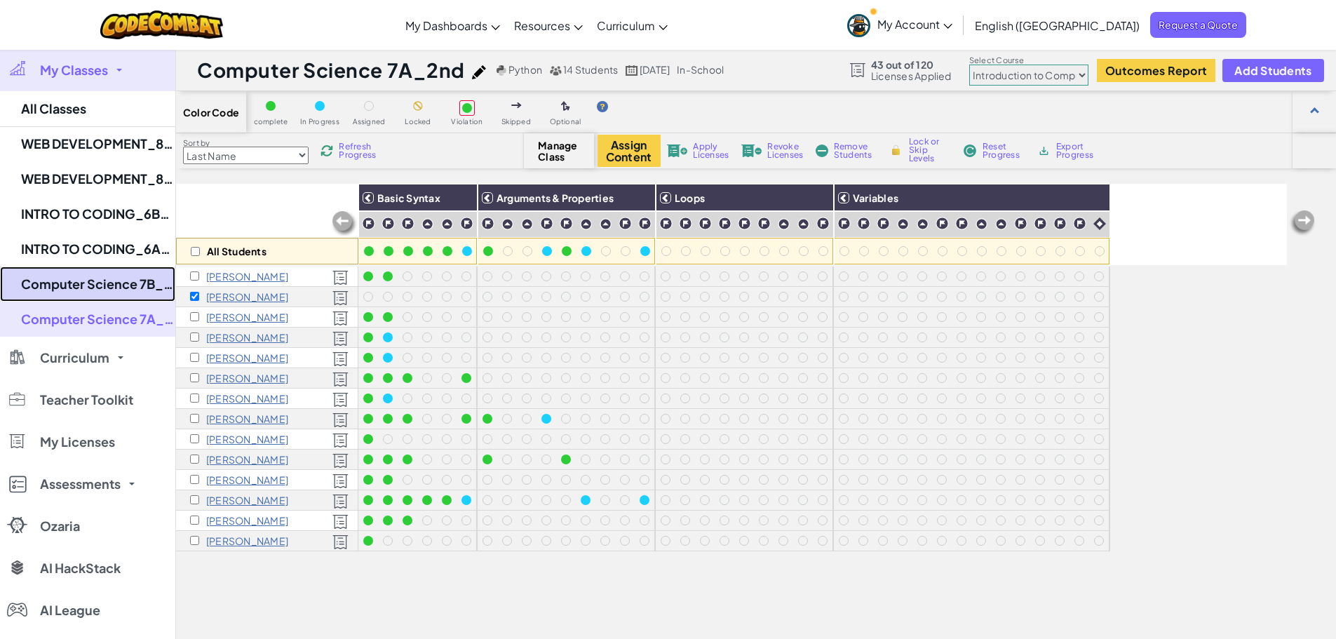
click at [116, 281] on link "Computer Science 7B_2nd" at bounding box center [87, 284] width 175 height 35
select select "560f1a9f22961295f9427742"
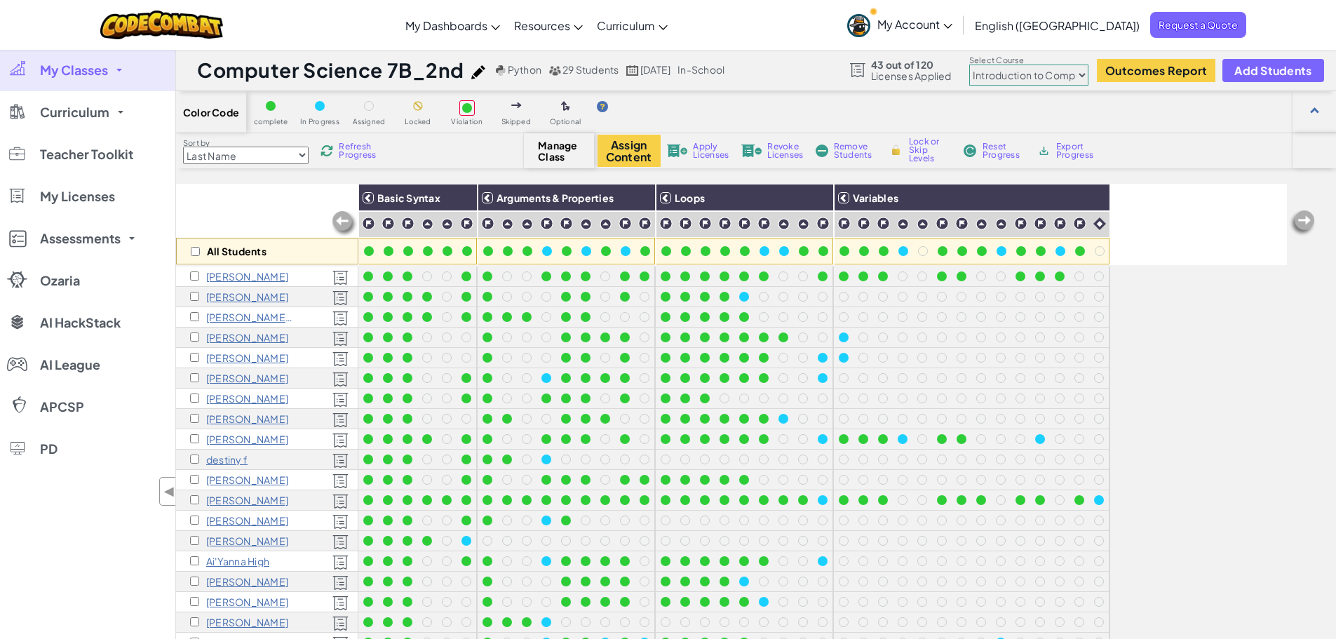
click at [99, 72] on span "My Classes" at bounding box center [74, 70] width 68 height 13
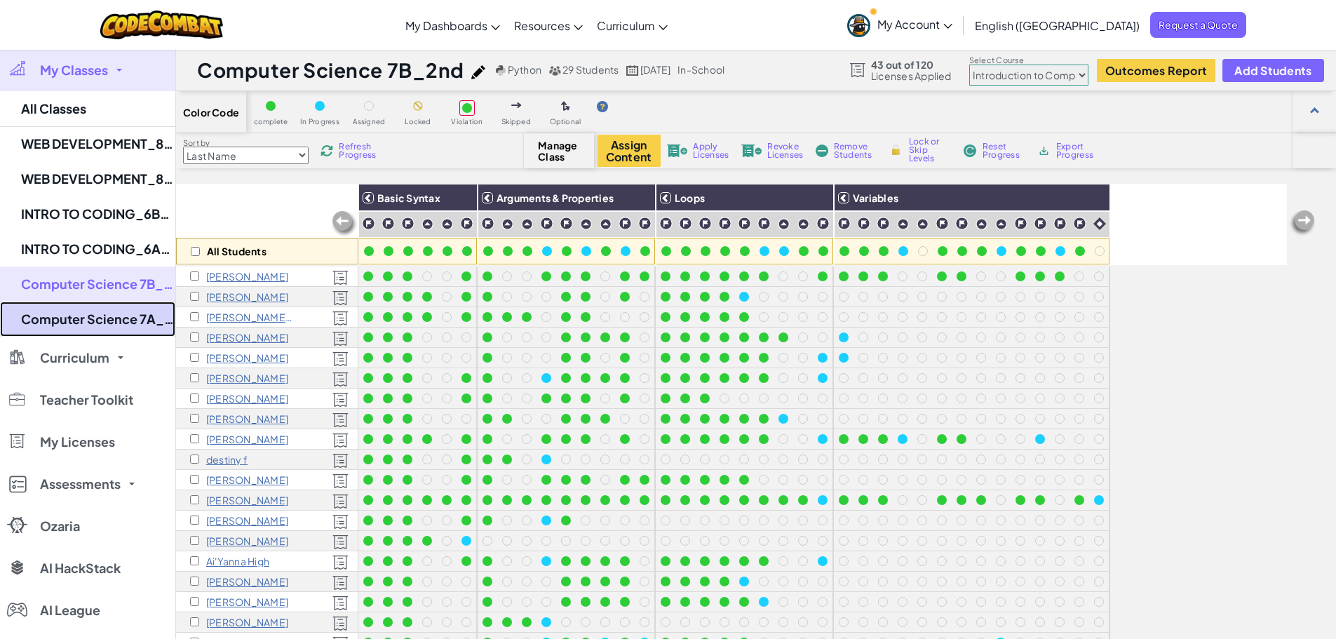
click at [97, 323] on link "Computer Science 7A_2nd" at bounding box center [87, 319] width 175 height 35
select select "560f1a9f22961295f9427742"
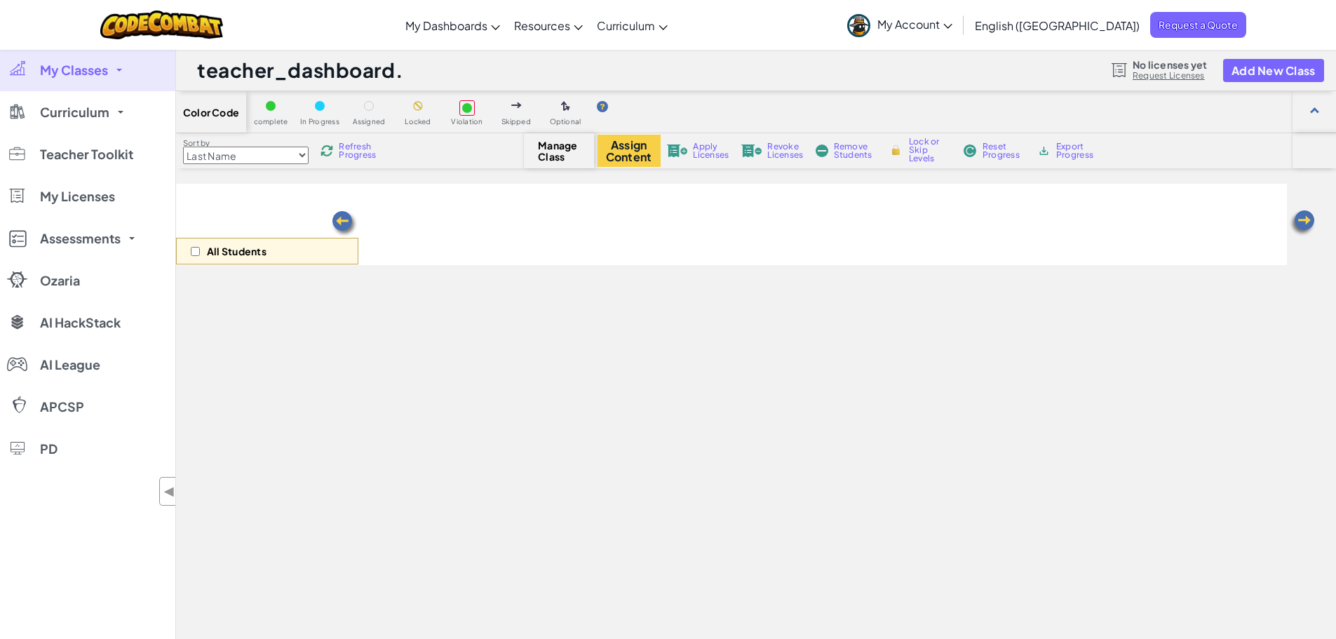
select select "560f1a9f22961295f9427742"
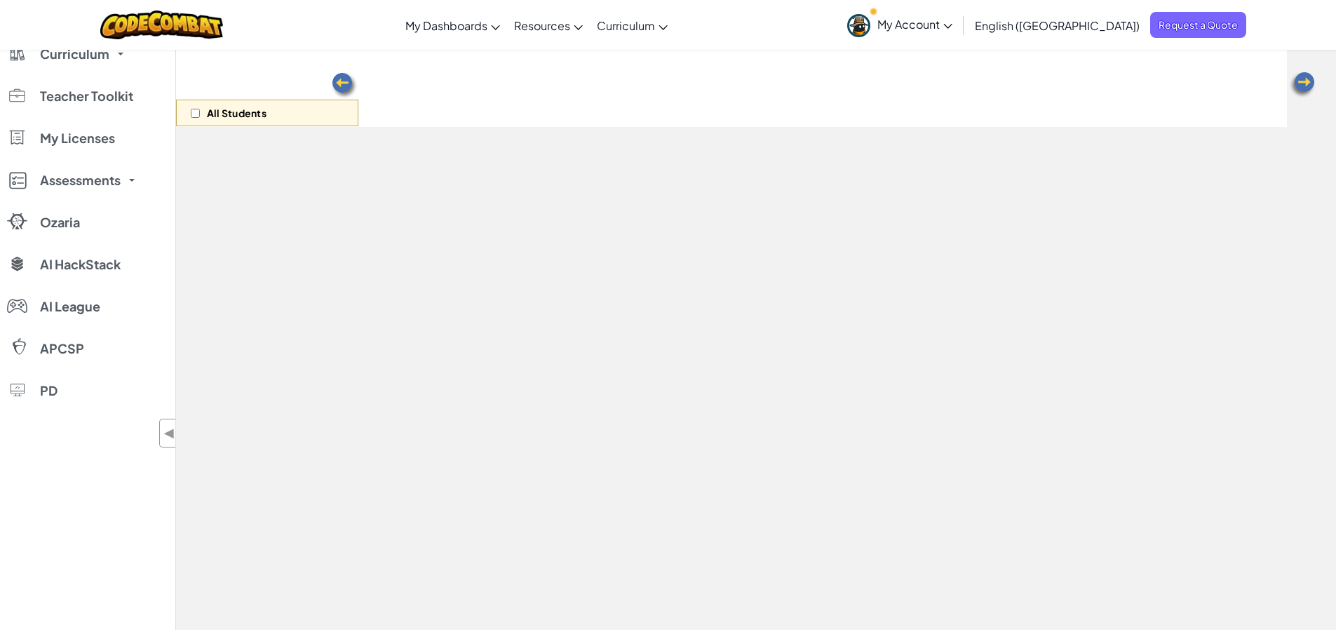
scroll to position [145, 0]
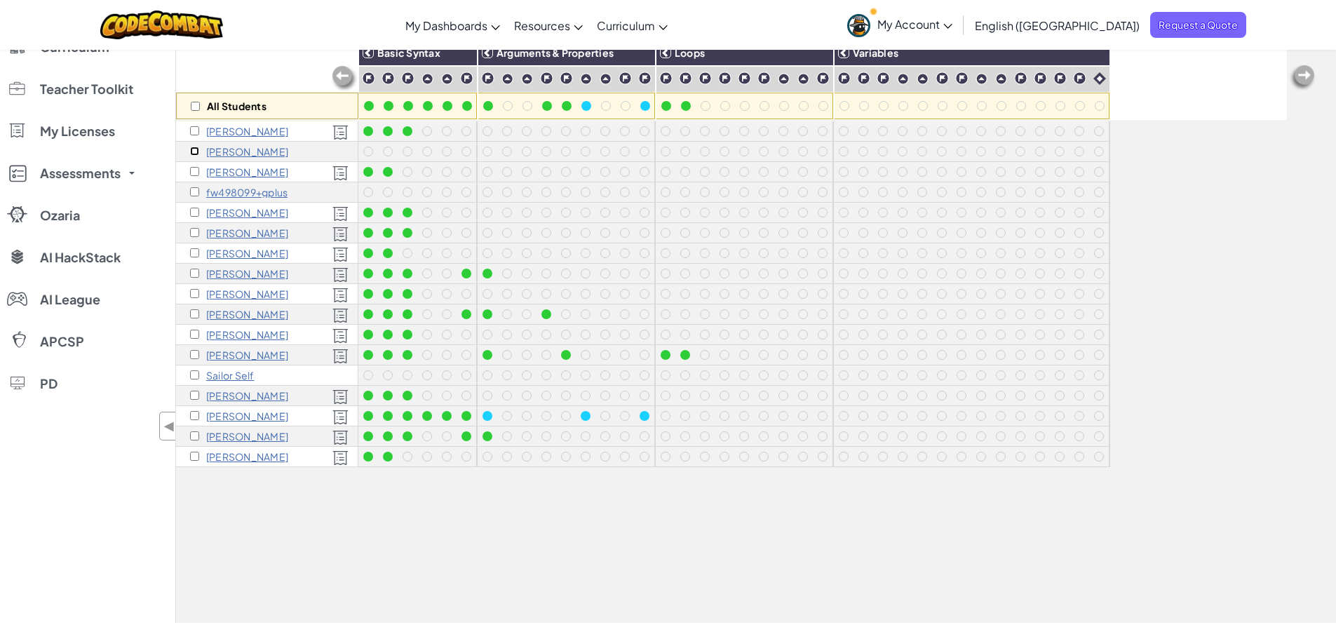
click at [197, 148] on input "checkbox" at bounding box center [194, 151] width 9 height 9
checkbox input "true"
click at [194, 192] on input "checkbox" at bounding box center [194, 191] width 9 height 9
checkbox input "true"
click at [195, 373] on input "checkbox" at bounding box center [194, 374] width 9 height 9
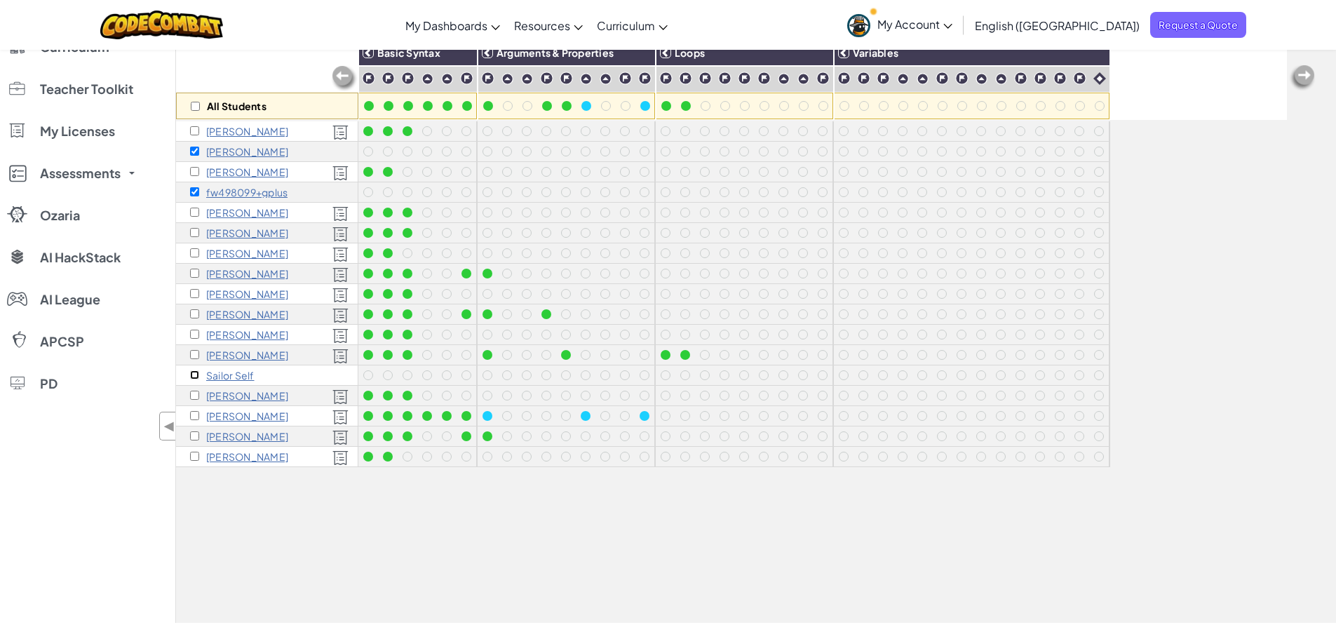
checkbox input "true"
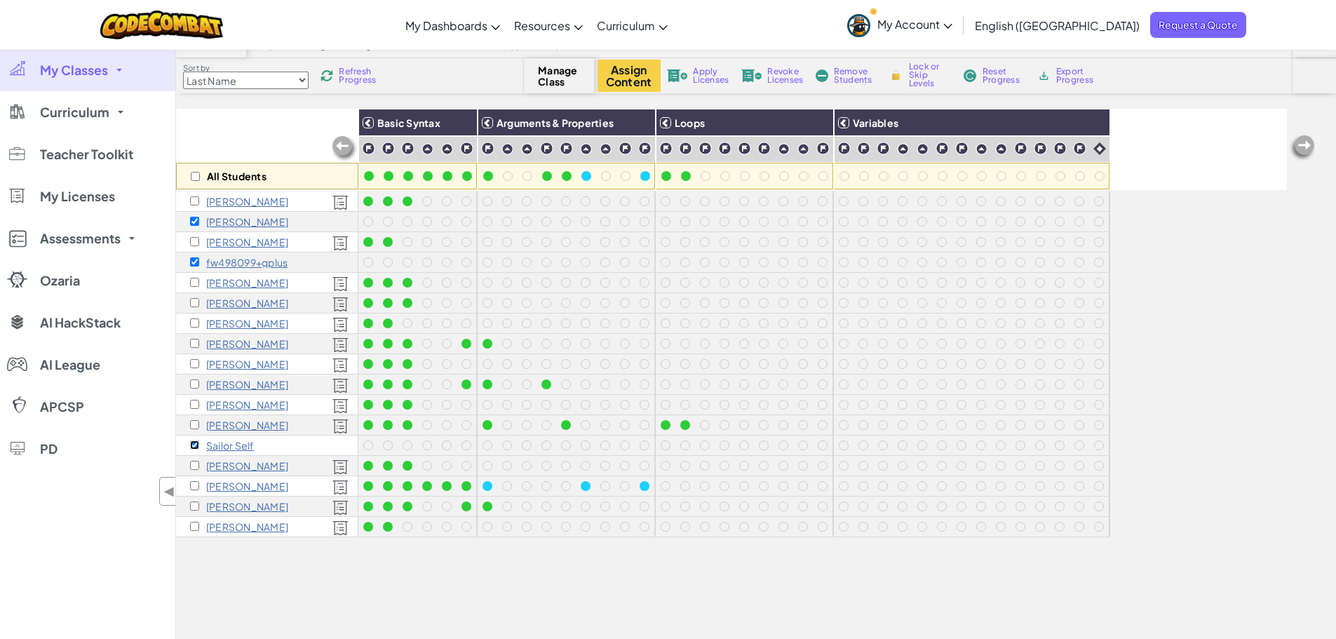
scroll to position [0, 0]
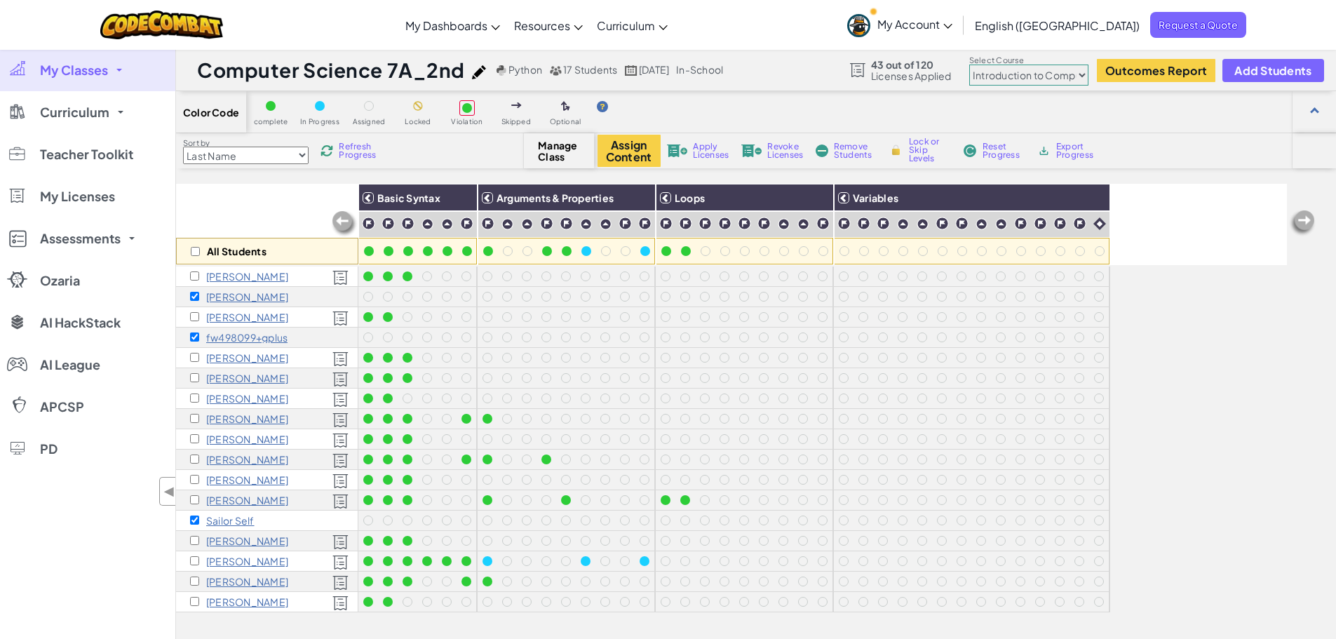
click at [698, 154] on span "Apply Licenses" at bounding box center [711, 150] width 36 height 17
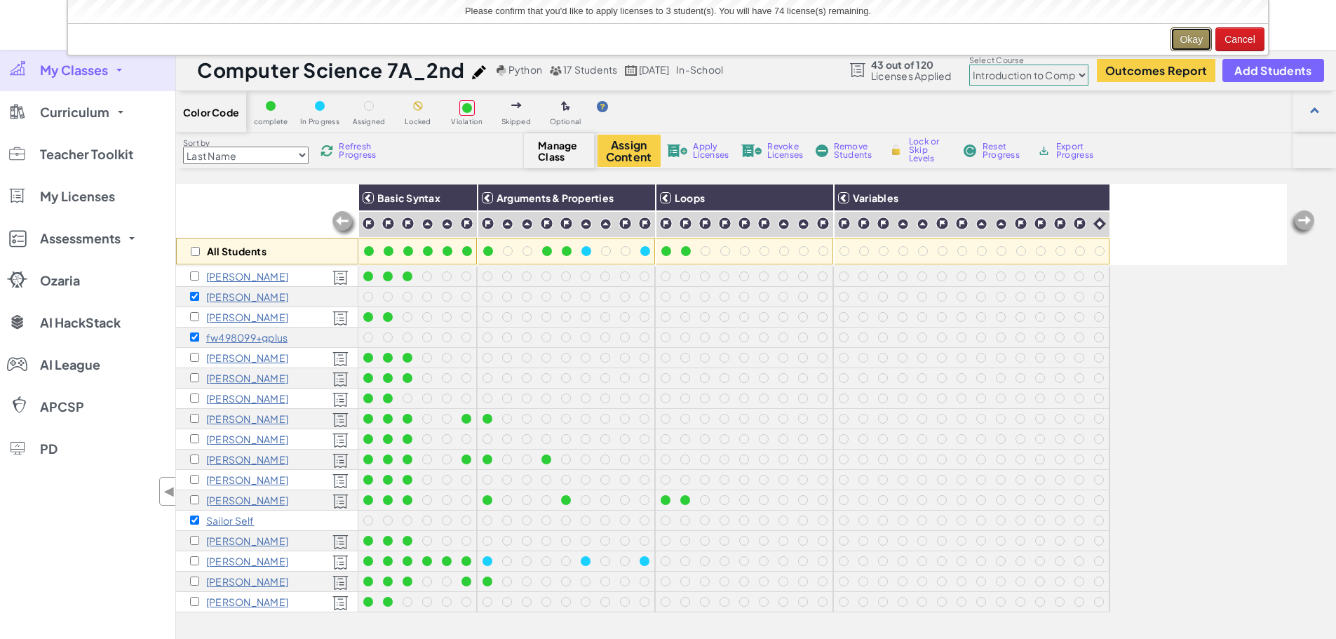
click at [1181, 39] on button "Okay" at bounding box center [1191, 39] width 41 height 24
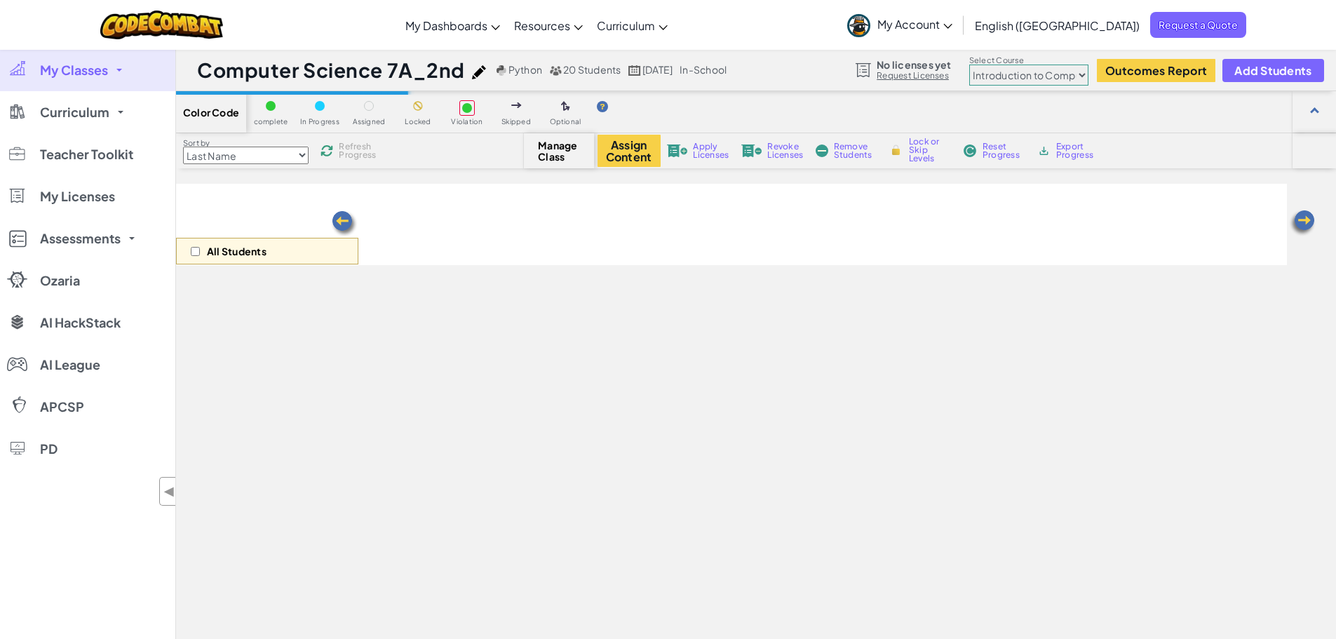
select select "560f1a9f22961295f9427742"
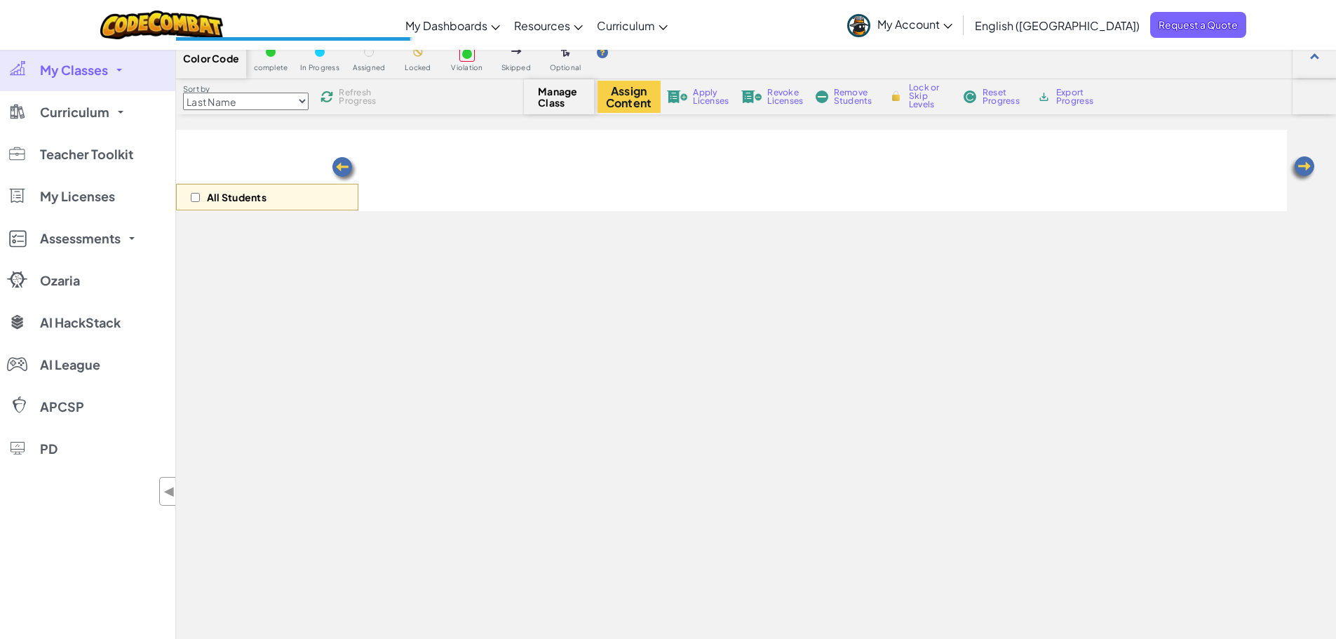
scroll to position [96, 0]
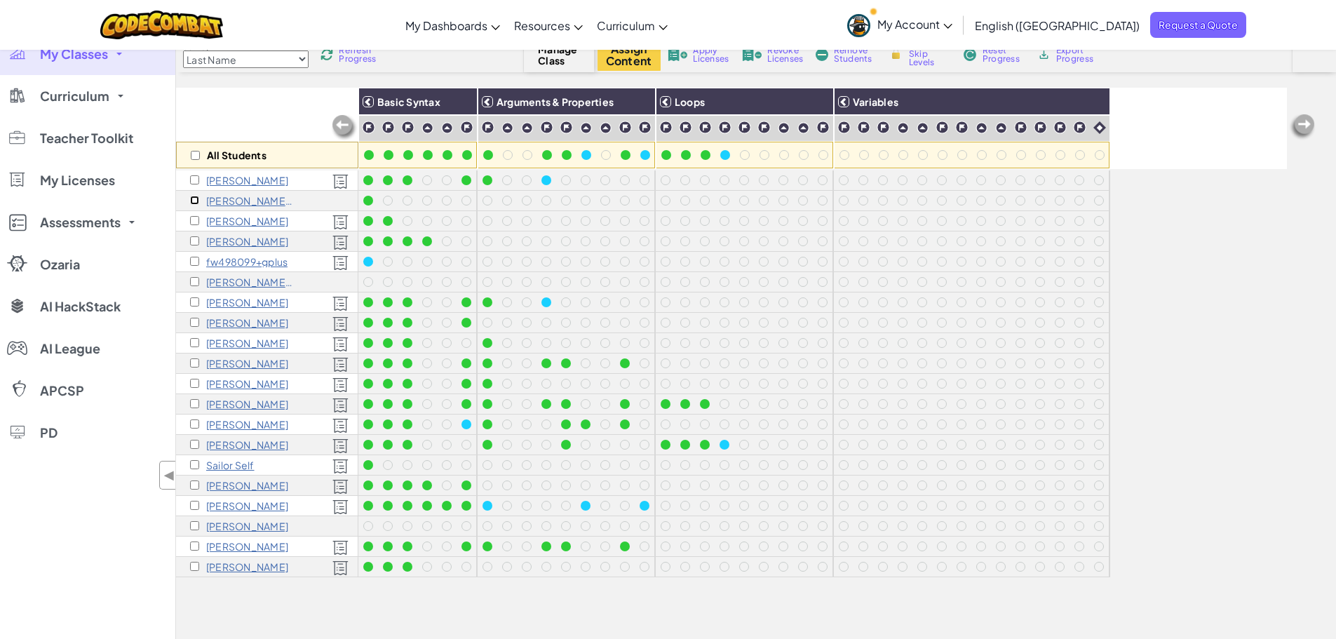
click at [195, 203] on input "checkbox" at bounding box center [194, 200] width 9 height 9
checkbox input "true"
click at [192, 284] on input "checkbox" at bounding box center [194, 281] width 9 height 9
checkbox input "true"
click at [195, 523] on input "checkbox" at bounding box center [194, 525] width 9 height 9
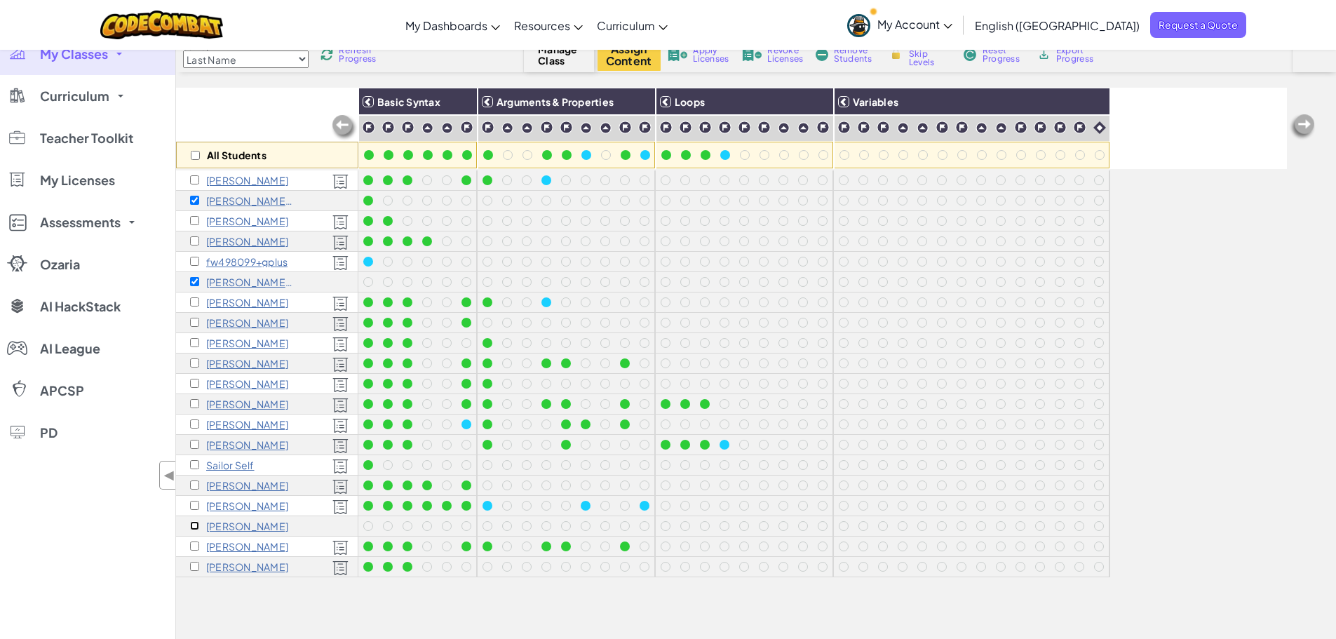
checkbox input "true"
click at [715, 61] on span "Apply Licenses" at bounding box center [711, 54] width 36 height 17
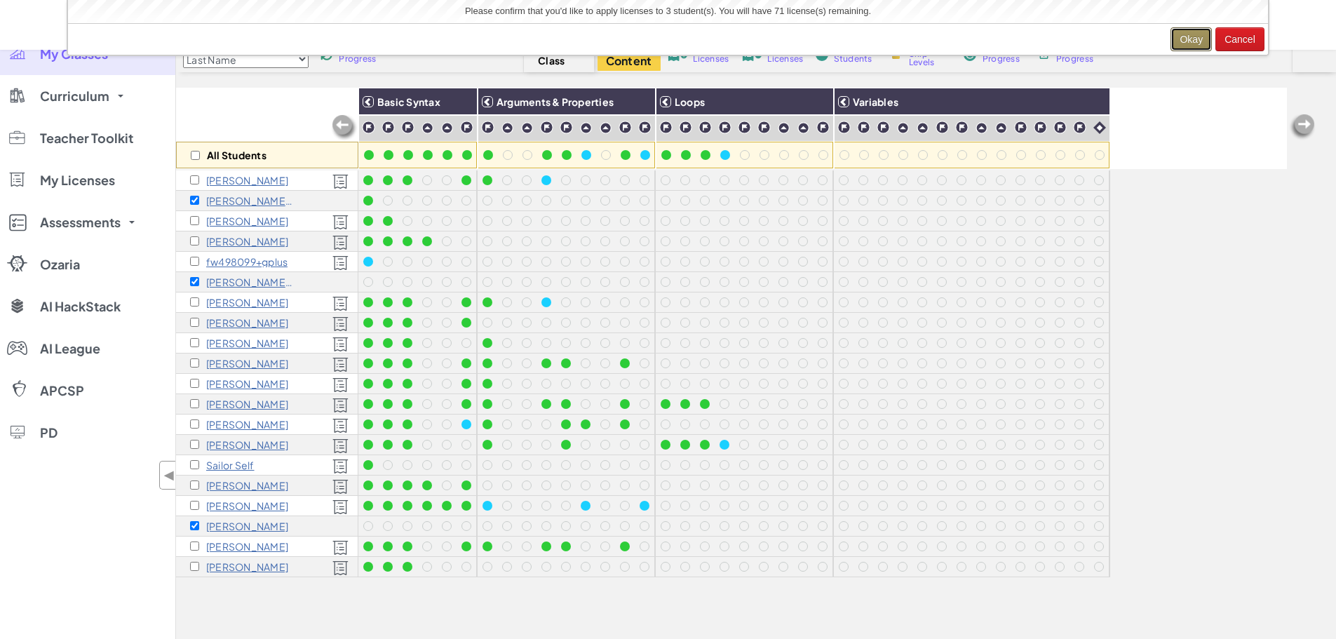
click at [1182, 36] on button "Okay" at bounding box center [1191, 39] width 41 height 24
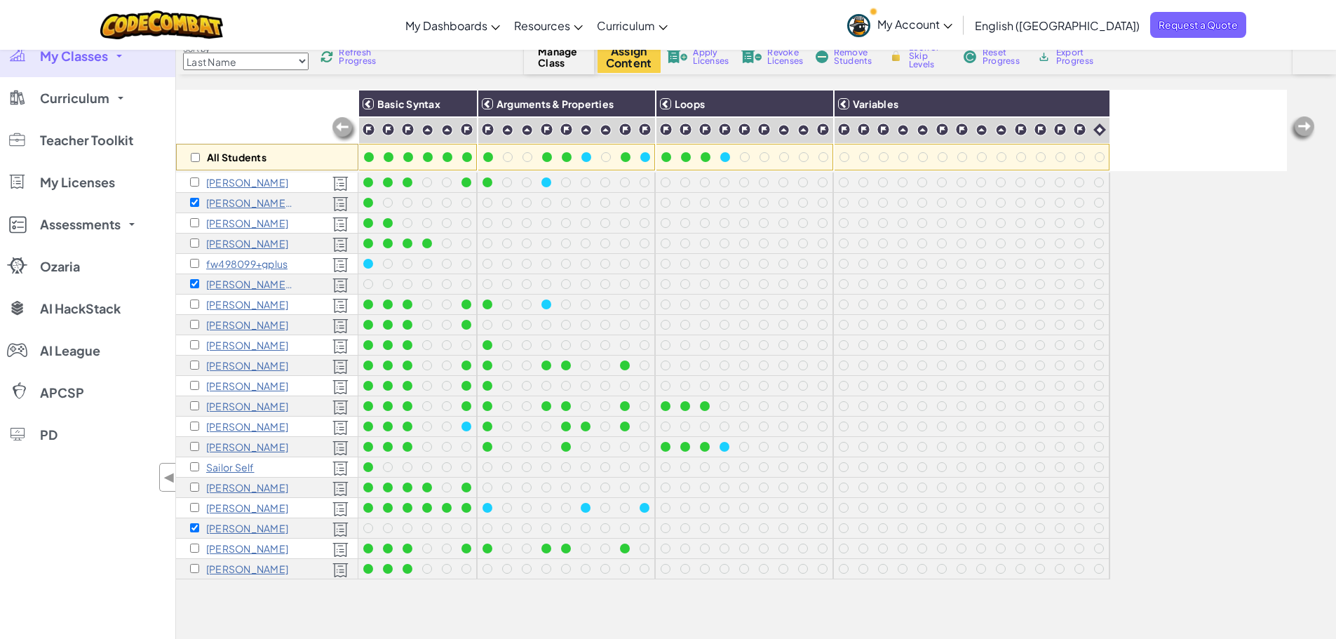
scroll to position [105, 0]
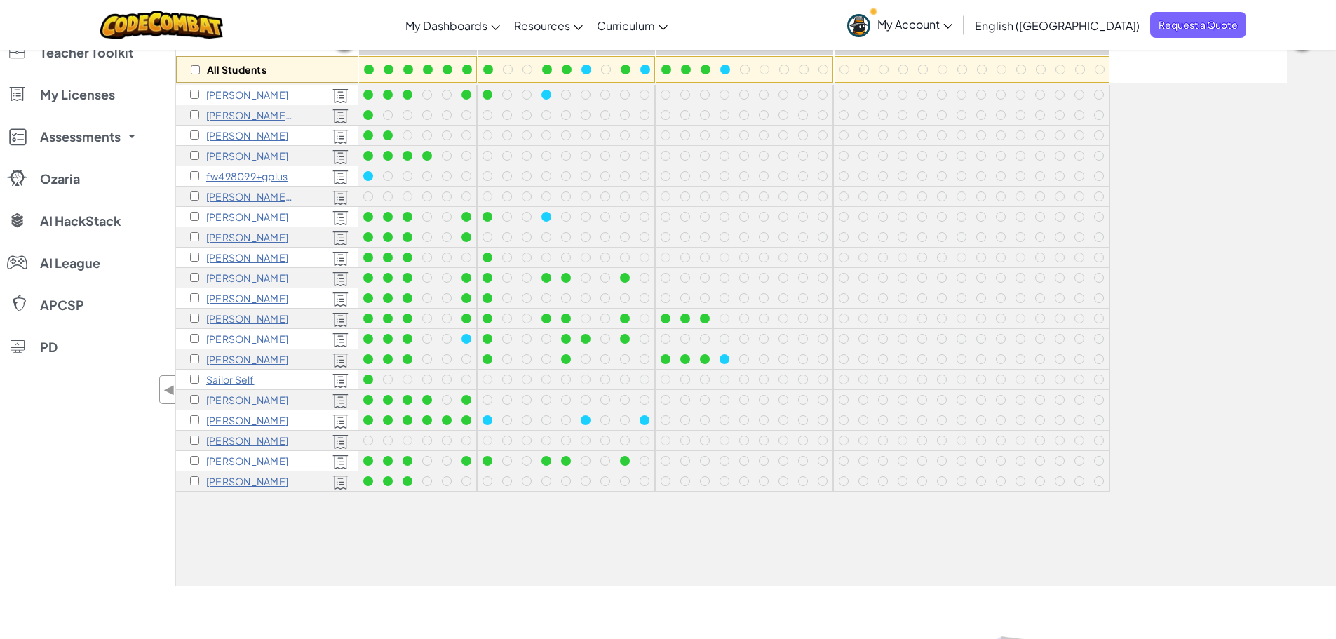
scroll to position [161, 0]
